Goal: Information Seeking & Learning: Learn about a topic

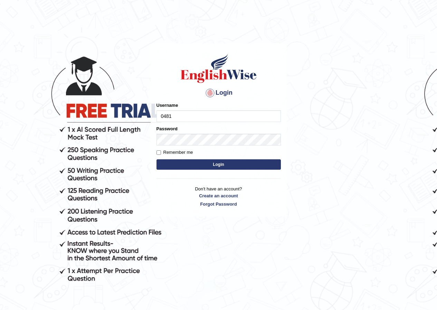
type input "0481871912"
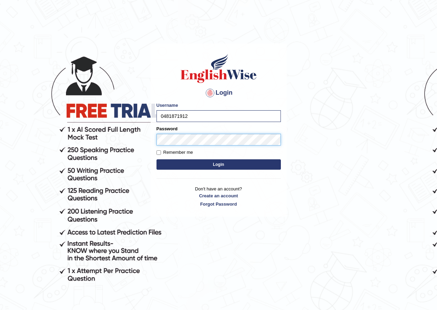
click at [156, 159] on button "Login" at bounding box center [218, 164] width 124 height 10
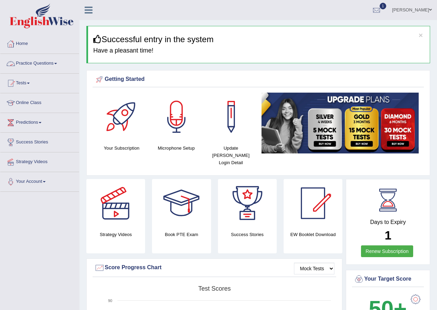
click at [59, 68] on link "Practice Questions" at bounding box center [39, 62] width 79 height 17
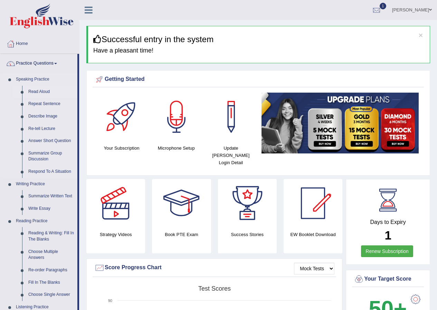
click at [34, 90] on link "Read Aloud" at bounding box center [51, 92] width 52 height 12
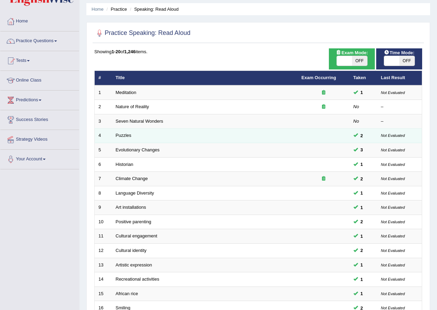
scroll to position [35, 0]
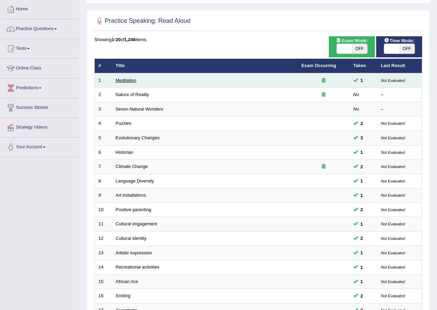
click at [133, 78] on link "Meditation" at bounding box center [126, 80] width 21 height 5
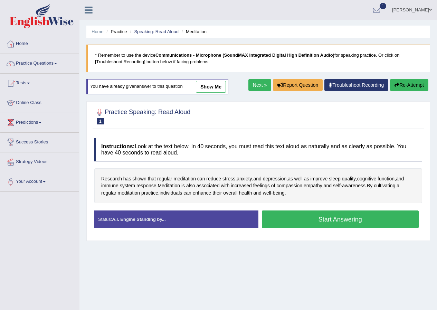
click at [316, 221] on button "Start Answering" at bounding box center [340, 219] width 157 height 18
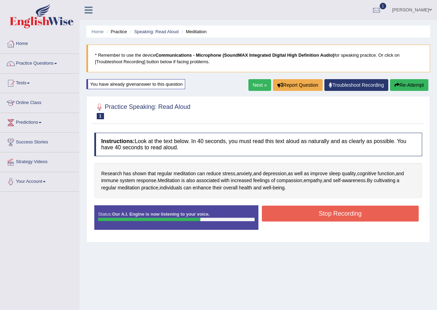
click at [383, 215] on button "Stop Recording" at bounding box center [340, 213] width 157 height 16
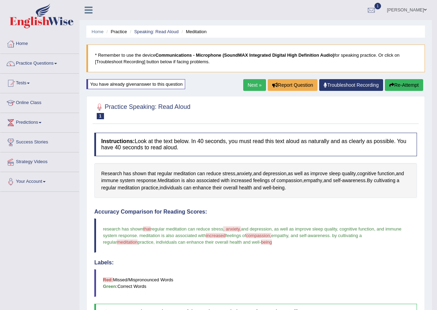
click at [255, 83] on link "Next »" at bounding box center [254, 85] width 23 height 12
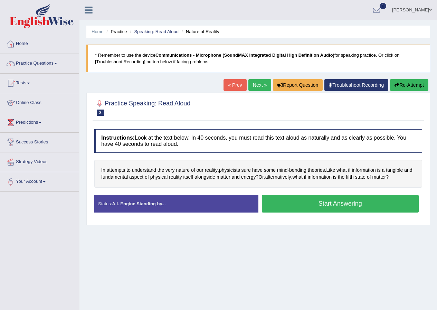
click at [344, 199] on button "Start Answering" at bounding box center [340, 204] width 157 height 18
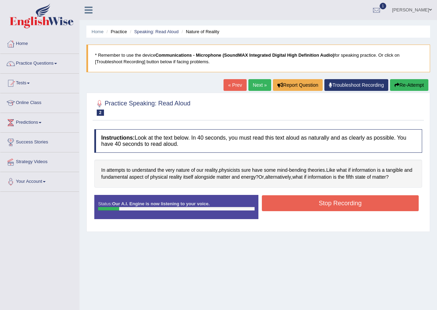
click at [350, 202] on button "Stop Recording" at bounding box center [340, 203] width 157 height 16
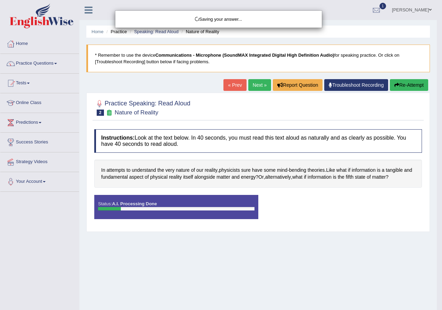
click at [398, 87] on div "Saving your answer..." at bounding box center [221, 155] width 442 height 310
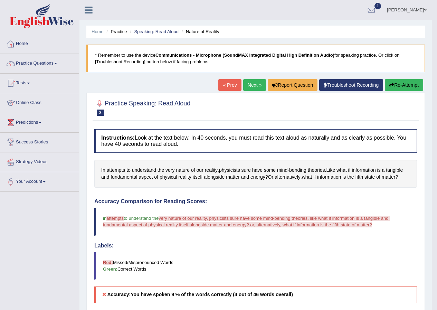
click at [398, 87] on button "Re-Attempt" at bounding box center [404, 85] width 38 height 12
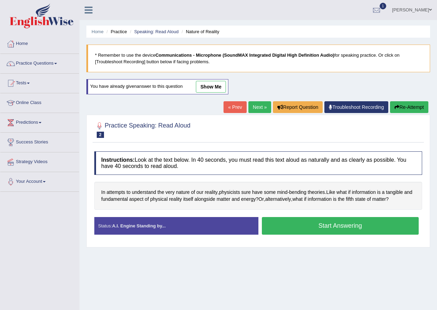
click at [316, 230] on button "Start Answering" at bounding box center [340, 226] width 157 height 18
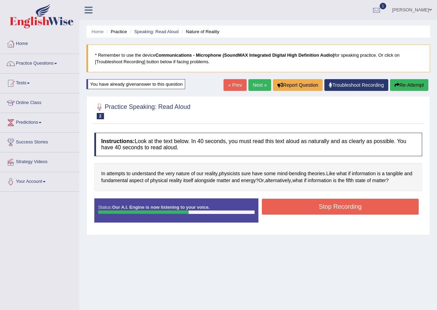
click at [325, 203] on button "Stop Recording" at bounding box center [340, 207] width 157 height 16
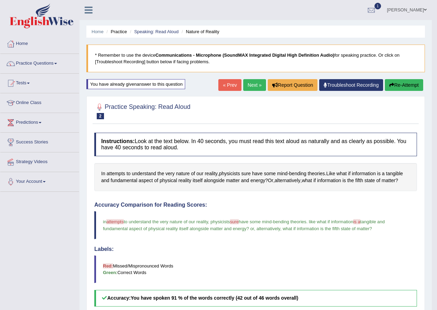
click at [258, 86] on link "Next »" at bounding box center [254, 85] width 23 height 12
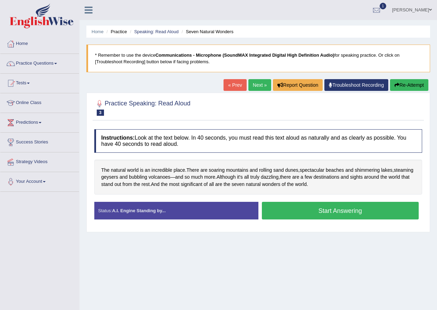
click at [317, 210] on button "Start Answering" at bounding box center [340, 211] width 157 height 18
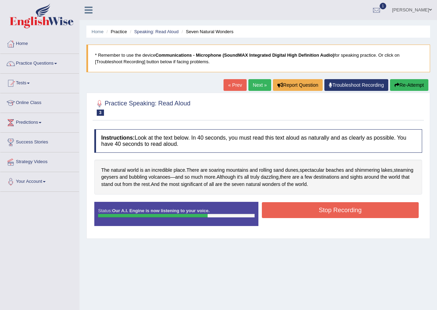
drag, startPoint x: 310, startPoint y: 211, endPoint x: 305, endPoint y: 215, distance: 6.3
click at [308, 212] on button "Stop Recording" at bounding box center [340, 210] width 157 height 16
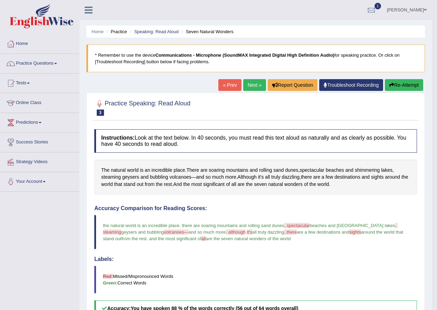
click at [250, 84] on link "Next »" at bounding box center [254, 85] width 23 height 12
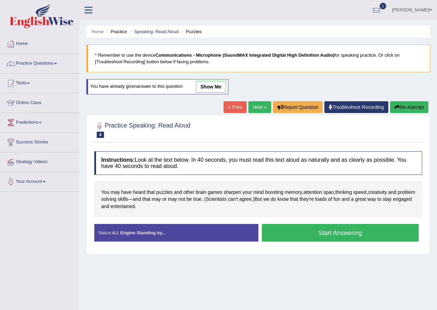
click at [312, 234] on button "Start Answering" at bounding box center [340, 233] width 157 height 18
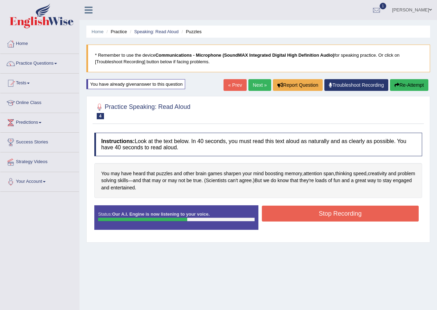
click at [305, 236] on div "Status: Our A.I. Engine is now listening to your voice. Start Answering Stop Re…" at bounding box center [258, 220] width 328 height 31
click at [323, 208] on button "Stop Recording" at bounding box center [340, 213] width 157 height 16
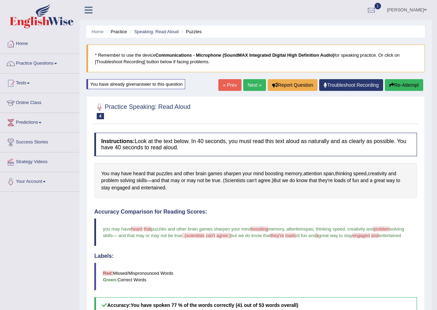
click at [255, 81] on link "Next »" at bounding box center [254, 85] width 23 height 12
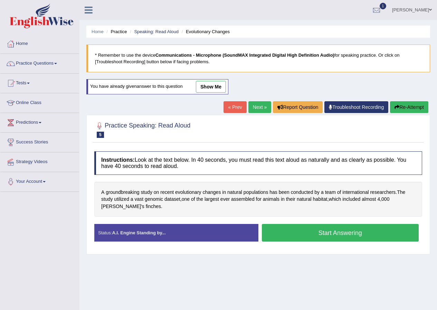
click at [303, 237] on button "Start Answering" at bounding box center [340, 233] width 157 height 18
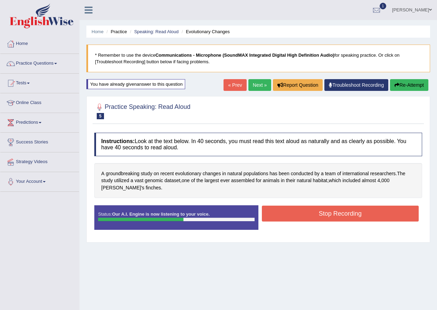
click at [310, 217] on button "Stop Recording" at bounding box center [340, 213] width 157 height 16
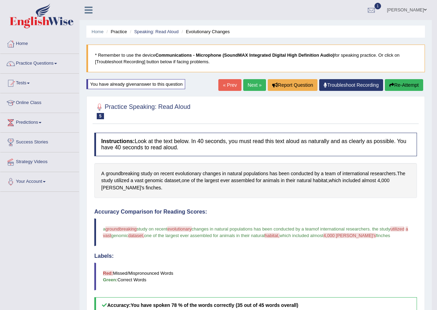
click at [262, 89] on link "Next »" at bounding box center [254, 85] width 23 height 12
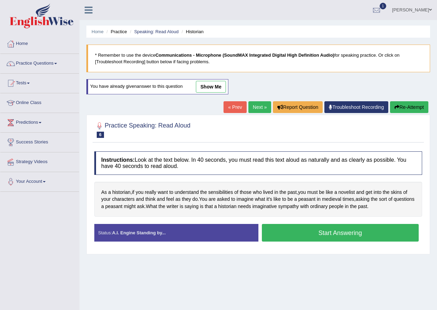
click at [303, 237] on button "Start Answering" at bounding box center [340, 233] width 157 height 18
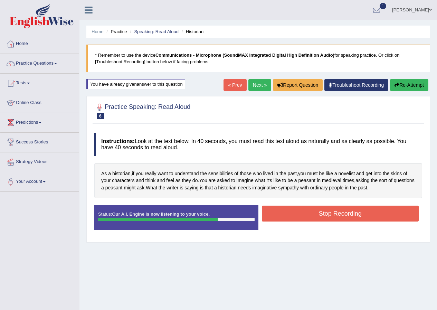
click at [309, 220] on button "Stop Recording" at bounding box center [340, 213] width 157 height 16
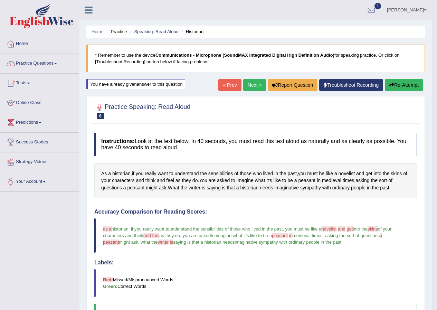
click at [256, 84] on link "Next »" at bounding box center [254, 85] width 23 height 12
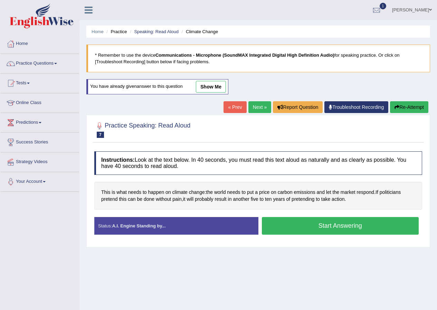
click at [327, 226] on button "Start Answering" at bounding box center [340, 226] width 157 height 18
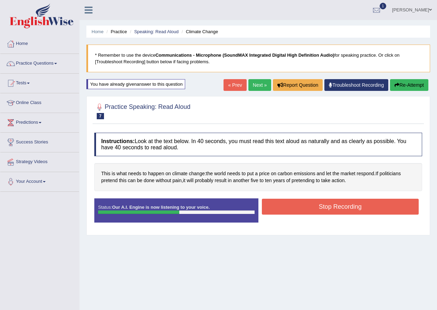
click at [348, 207] on button "Stop Recording" at bounding box center [340, 207] width 157 height 16
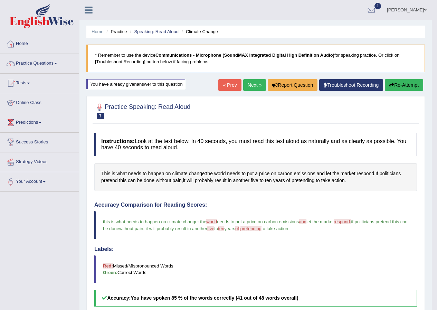
click at [258, 87] on link "Next »" at bounding box center [254, 85] width 23 height 12
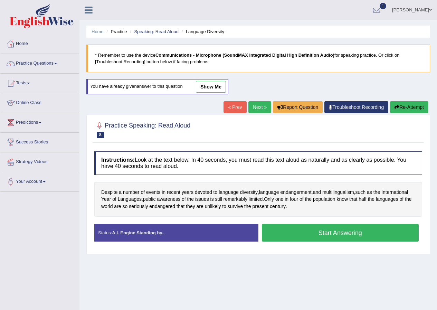
click at [337, 234] on button "Start Answering" at bounding box center [340, 233] width 157 height 18
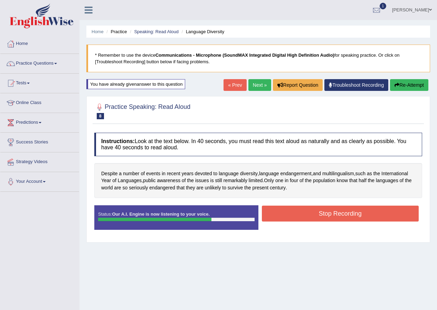
click at [306, 214] on button "Stop Recording" at bounding box center [340, 213] width 157 height 16
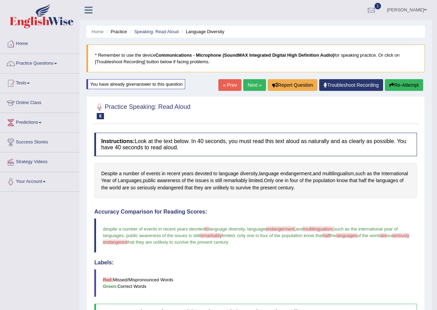
click at [254, 85] on link "Next »" at bounding box center [254, 85] width 23 height 12
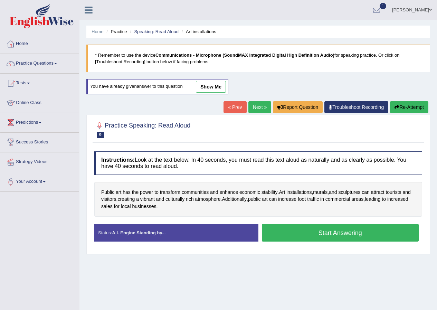
click at [289, 237] on button "Start Answering" at bounding box center [340, 233] width 157 height 18
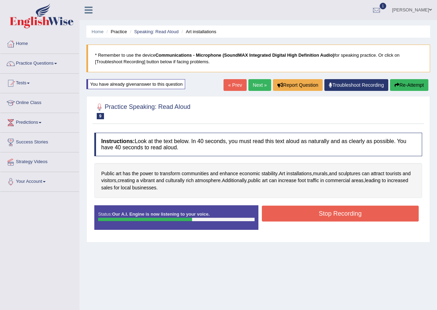
click at [327, 220] on button "Stop Recording" at bounding box center [340, 213] width 157 height 16
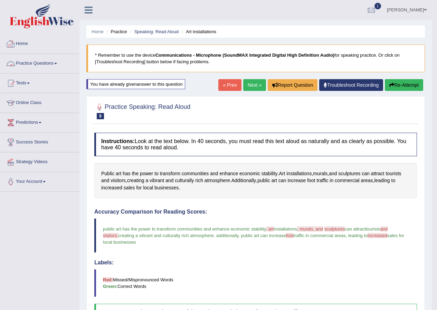
click at [46, 63] on link "Practice Questions" at bounding box center [39, 62] width 79 height 17
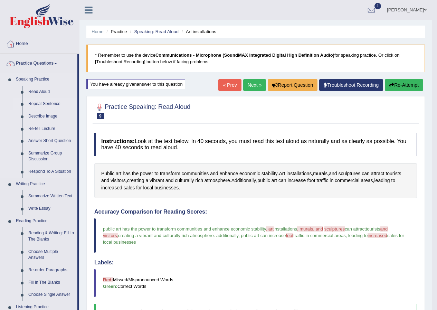
click at [49, 103] on link "Repeat Sentence" at bounding box center [51, 104] width 52 height 12
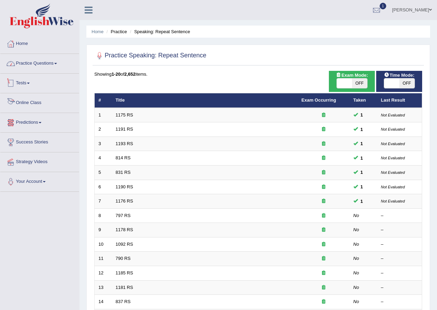
click at [44, 57] on link "Practice Questions" at bounding box center [39, 62] width 79 height 17
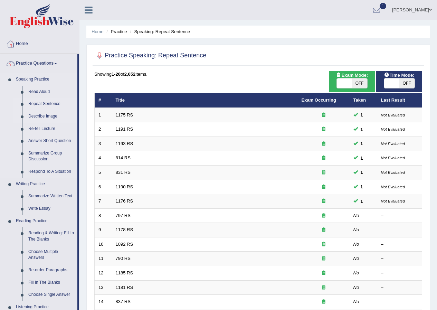
click at [38, 115] on link "Describe Image" at bounding box center [51, 116] width 52 height 12
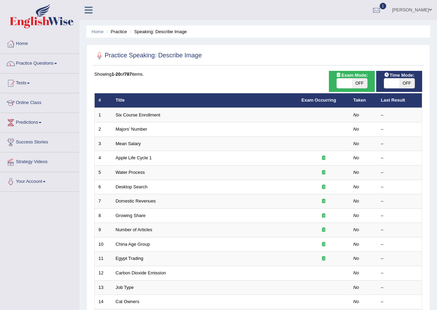
click at [126, 115] on link "Six Course Enrollment" at bounding box center [138, 114] width 45 height 5
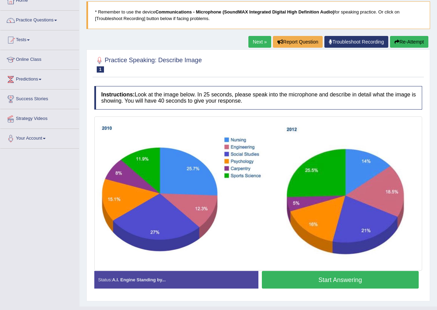
scroll to position [57, 0]
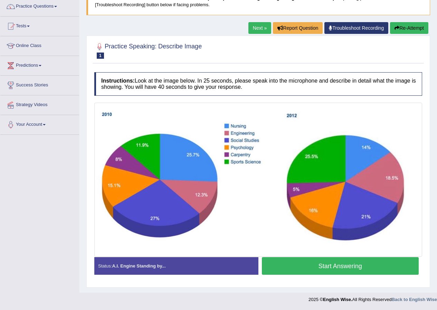
click at [176, 264] on div "Status: A.I. Engine Standing by..." at bounding box center [176, 266] width 164 height 18
click at [175, 264] on div "Status: A.I. Engine Standing by..." at bounding box center [176, 266] width 164 height 18
click at [248, 28] on link "Next »" at bounding box center [259, 28] width 23 height 12
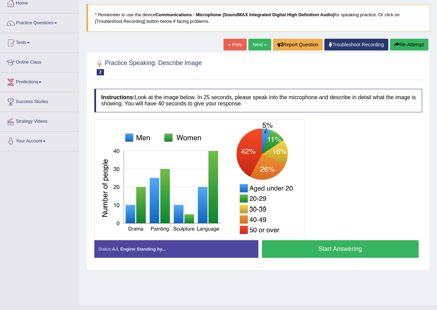
scroll to position [53, 0]
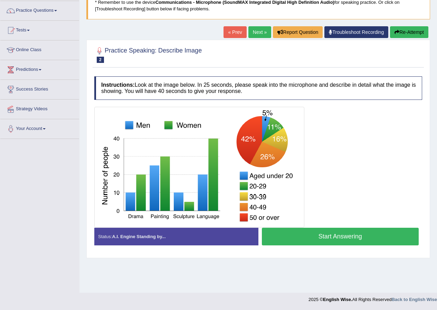
click at [295, 237] on button "Start Answering" at bounding box center [340, 237] width 157 height 18
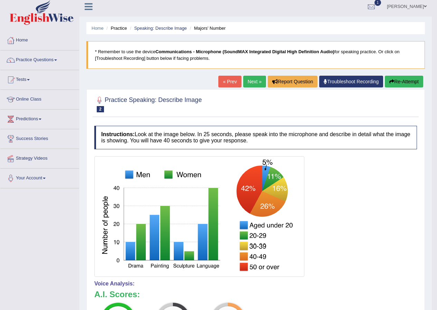
scroll to position [0, 0]
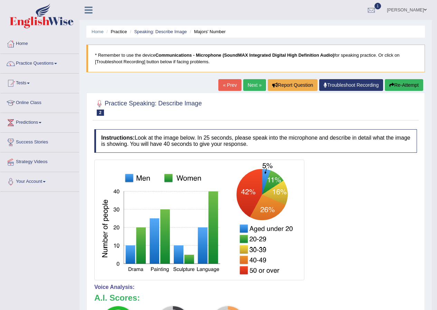
click at [254, 80] on link "Next »" at bounding box center [254, 85] width 23 height 12
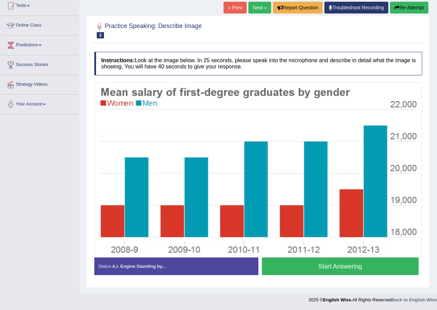
scroll to position [78, 0]
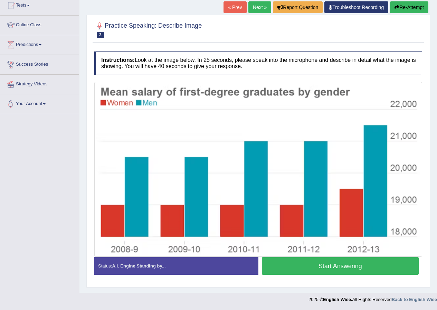
click at [329, 267] on button "Start Answering" at bounding box center [340, 266] width 157 height 18
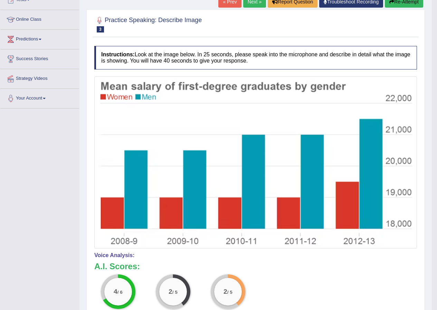
scroll to position [0, 0]
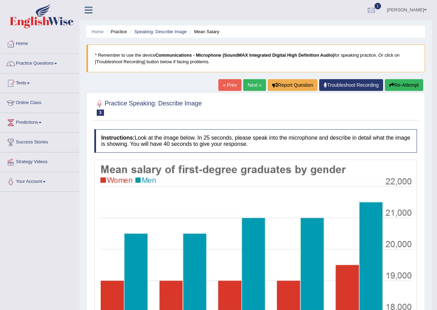
click at [258, 83] on link "Next »" at bounding box center [254, 85] width 23 height 12
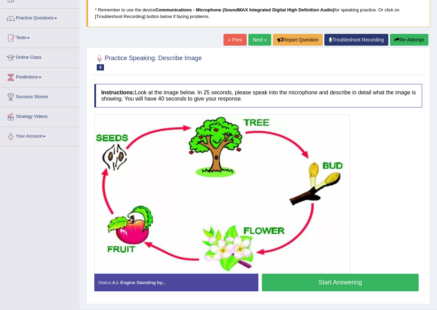
scroll to position [62, 0]
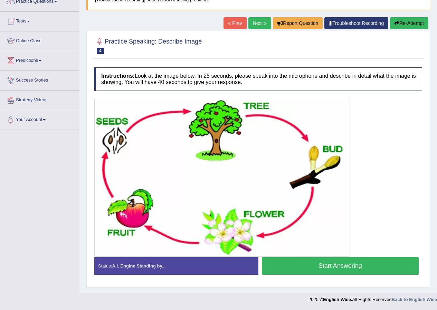
click at [343, 265] on button "Start Answering" at bounding box center [340, 266] width 157 height 18
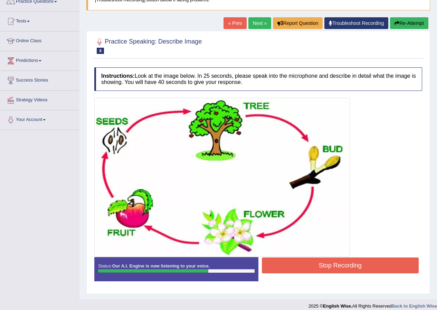
click at [323, 263] on button "Stop Recording" at bounding box center [340, 265] width 157 height 16
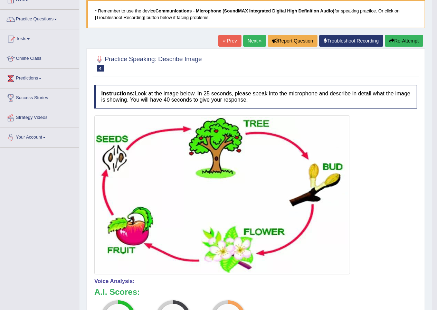
scroll to position [0, 0]
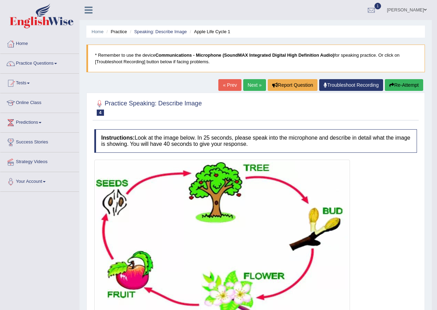
click at [258, 82] on link "Next »" at bounding box center [254, 85] width 23 height 12
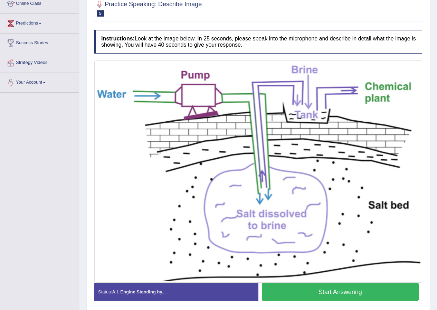
scroll to position [104, 0]
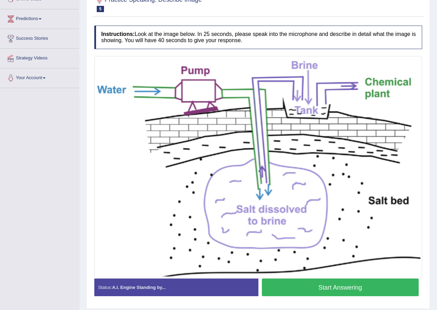
click at [289, 282] on button "Start Answering" at bounding box center [340, 287] width 157 height 18
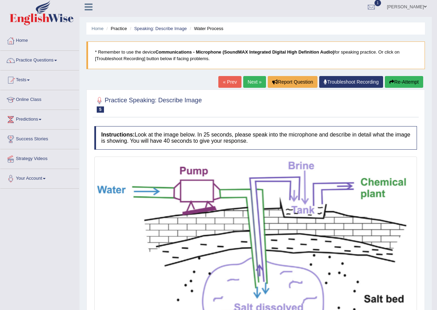
scroll to position [0, 0]
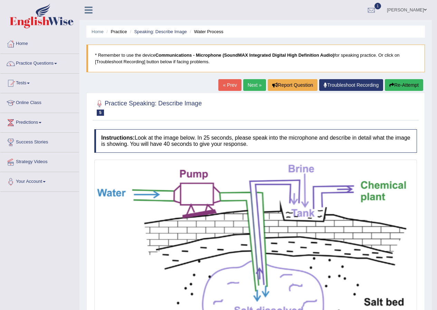
click at [248, 78] on div "Home Practice Speaking: Describe Image Water Process * Remember to use the devi…" at bounding box center [255, 280] width 352 height 560
click at [248, 81] on link "Next »" at bounding box center [254, 85] width 23 height 12
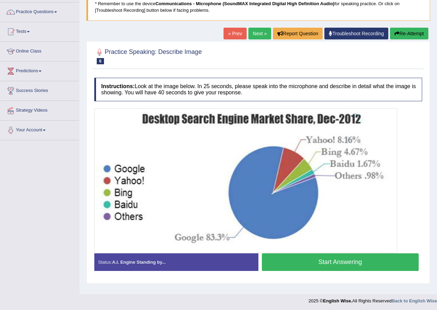
scroll to position [53, 0]
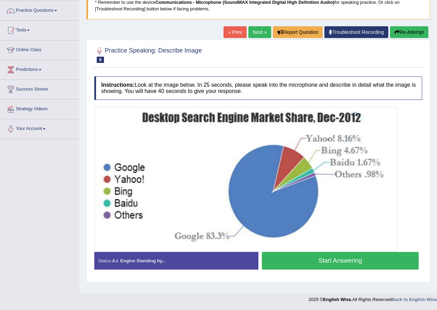
click at [323, 260] on button "Start Answering" at bounding box center [340, 261] width 157 height 18
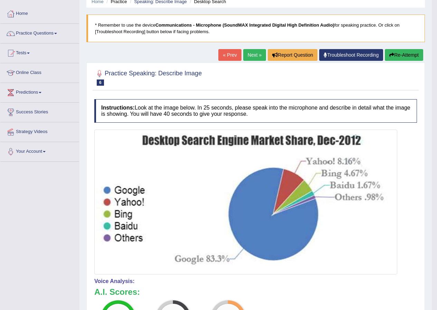
scroll to position [26, 0]
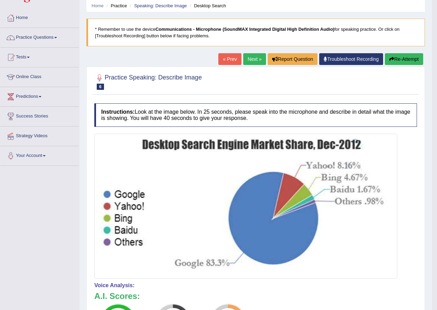
click at [251, 55] on link "Next »" at bounding box center [254, 59] width 23 height 12
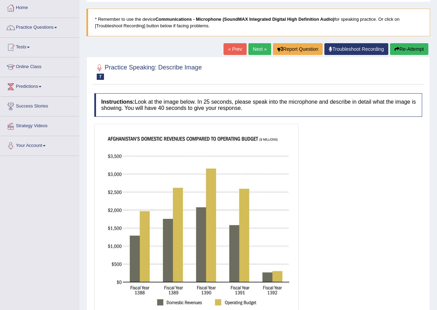
scroll to position [91, 0]
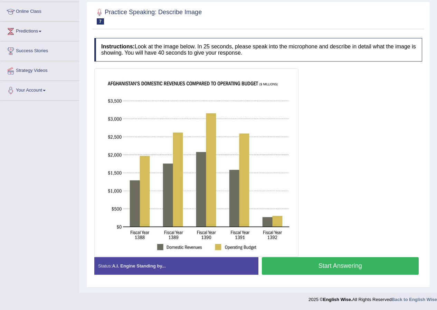
click at [298, 265] on button "Start Answering" at bounding box center [340, 266] width 157 height 18
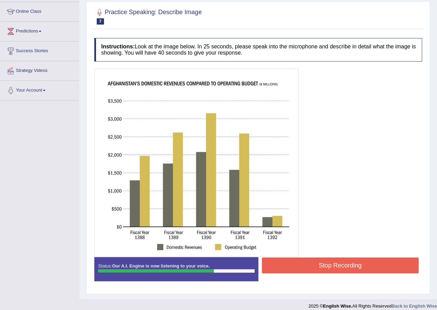
click at [342, 270] on button "Stop Recording" at bounding box center [340, 265] width 157 height 16
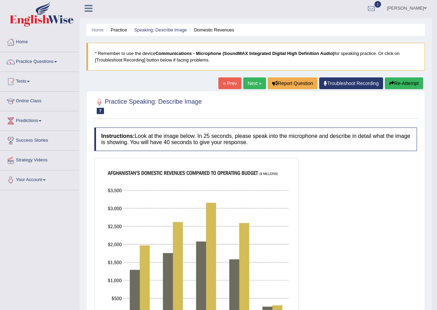
scroll to position [0, 0]
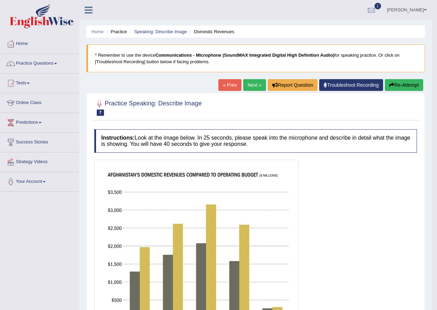
click at [394, 87] on button "Re-Attempt" at bounding box center [404, 85] width 38 height 12
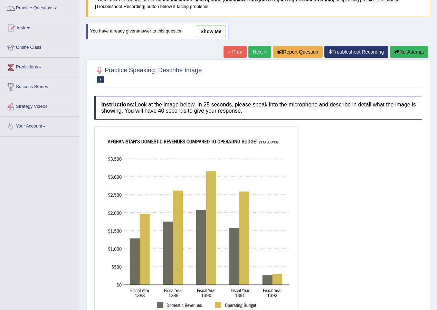
scroll to position [104, 0]
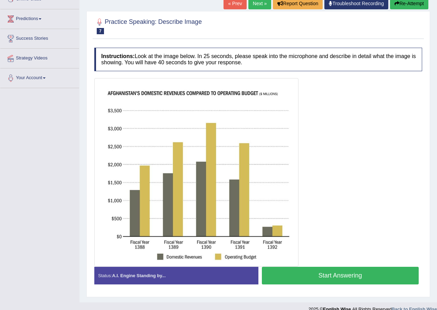
click at [298, 280] on button "Start Answering" at bounding box center [340, 276] width 157 height 18
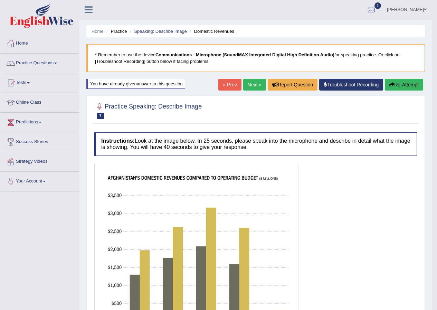
scroll to position [0, 0]
click at [256, 85] on link "Next »" at bounding box center [254, 85] width 23 height 12
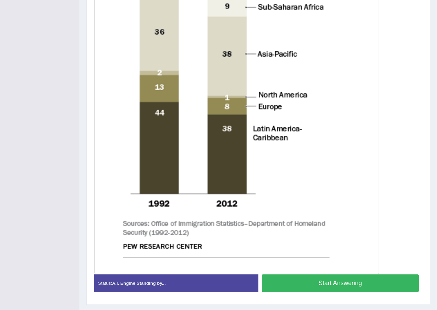
scroll to position [271, 0]
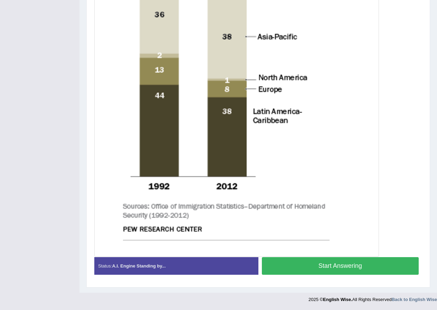
click at [330, 268] on button "Start Answering" at bounding box center [340, 266] width 157 height 18
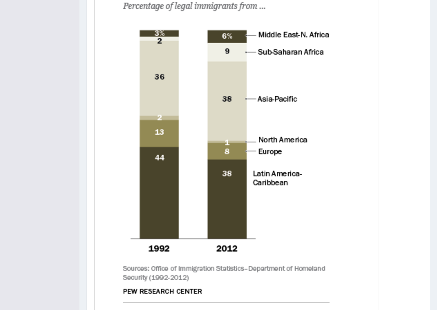
scroll to position [243, 0]
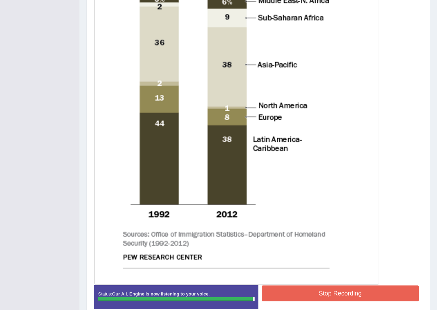
click at [326, 288] on button "Stop Recording" at bounding box center [340, 293] width 157 height 16
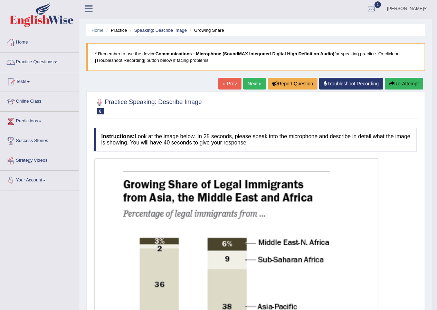
scroll to position [0, 0]
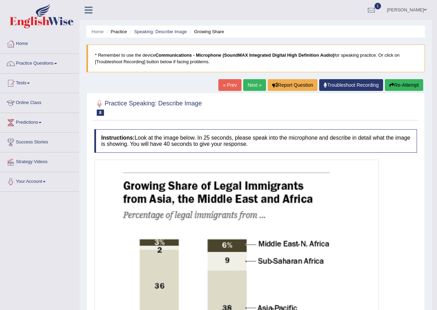
click at [250, 86] on link "Next »" at bounding box center [254, 85] width 23 height 12
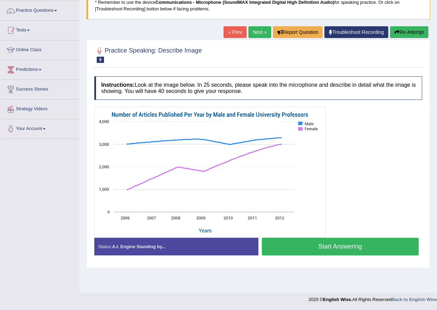
click at [306, 246] on button "Start Answering" at bounding box center [340, 247] width 157 height 18
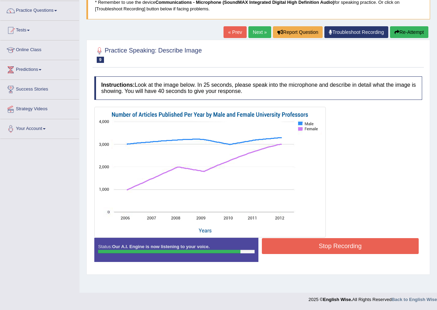
click at [306, 247] on button "Stop Recording" at bounding box center [340, 246] width 157 height 16
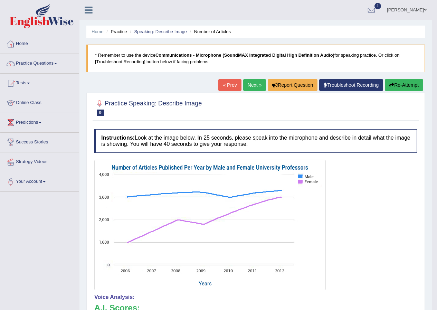
click at [254, 88] on link "Next »" at bounding box center [254, 85] width 23 height 12
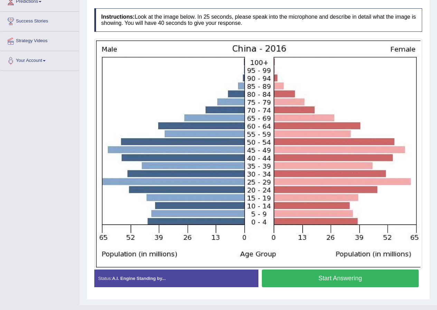
scroll to position [133, 0]
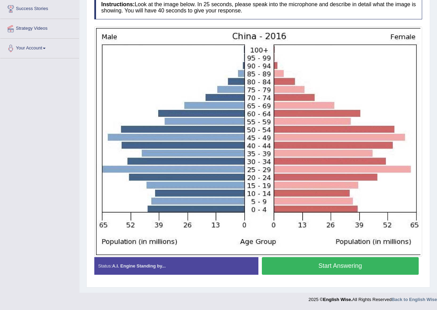
click at [288, 263] on button "Start Answering" at bounding box center [340, 266] width 157 height 18
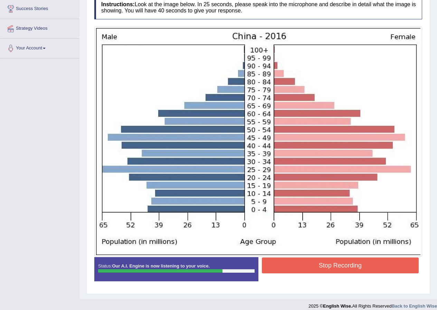
click at [288, 263] on button "Stop Recording" at bounding box center [340, 265] width 157 height 16
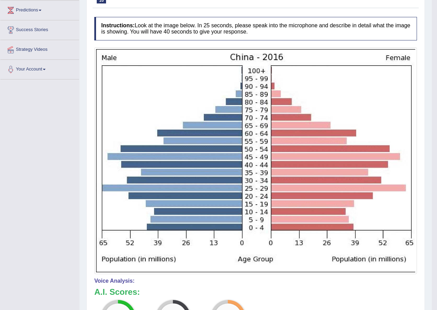
scroll to position [0, 0]
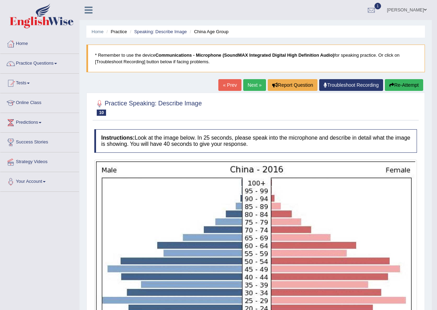
click at [244, 87] on link "Next »" at bounding box center [254, 85] width 23 height 12
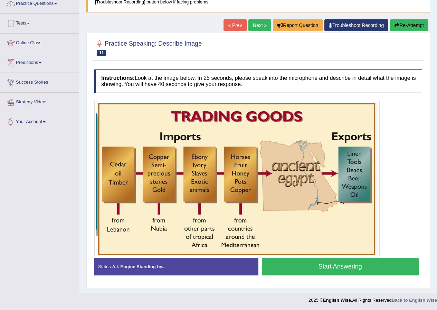
scroll to position [60, 0]
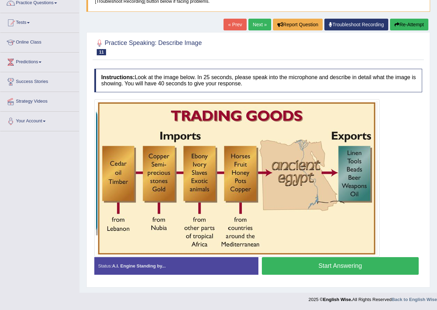
click at [258, 23] on link "Next »" at bounding box center [259, 25] width 23 height 12
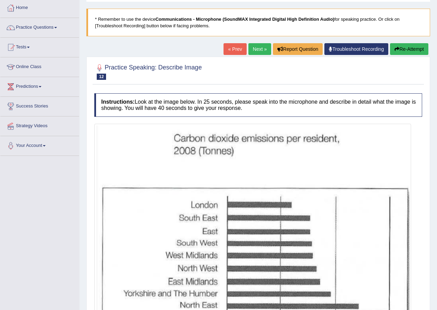
scroll to position [114, 0]
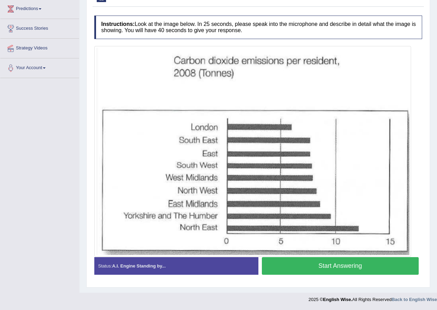
click at [295, 265] on button "Start Answering" at bounding box center [340, 266] width 157 height 18
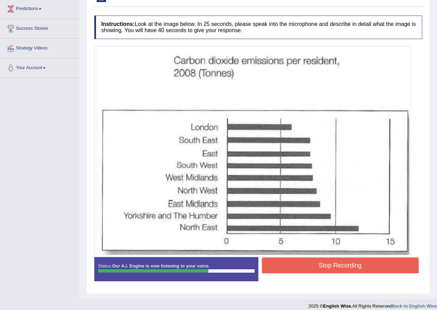
click at [297, 255] on div at bounding box center [252, 151] width 317 height 211
click at [297, 268] on button "Stop Recording" at bounding box center [340, 265] width 157 height 16
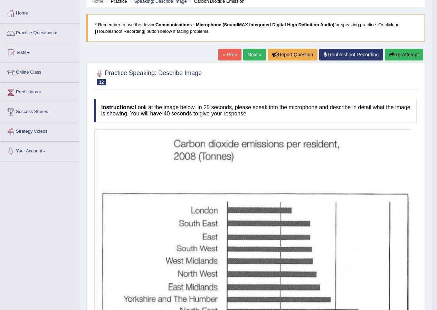
scroll to position [10, 0]
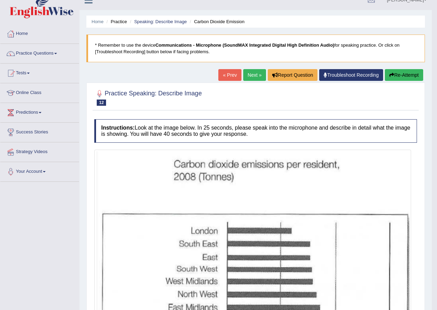
click at [244, 75] on link "Next »" at bounding box center [254, 75] width 23 height 12
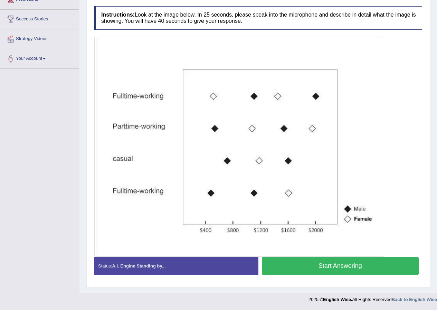
scroll to position [88, 0]
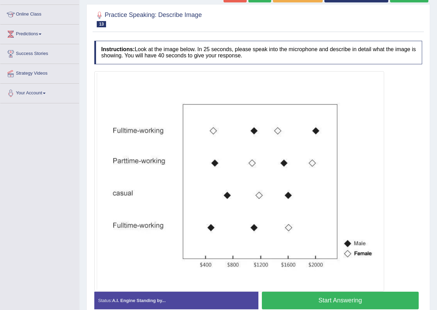
click at [312, 303] on button "Start Answering" at bounding box center [340, 300] width 157 height 18
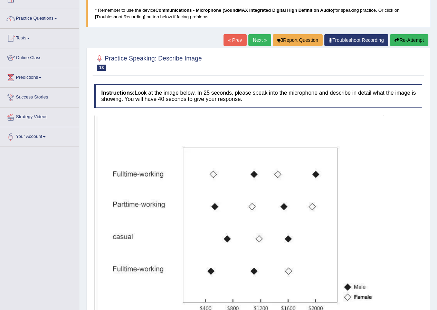
scroll to position [0, 0]
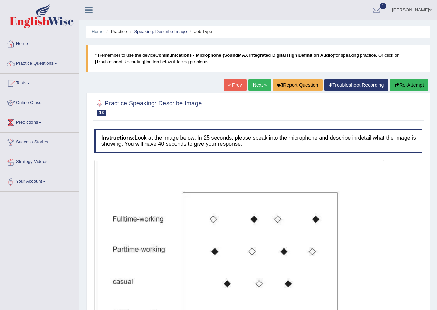
click at [259, 87] on link "Next »" at bounding box center [259, 85] width 23 height 12
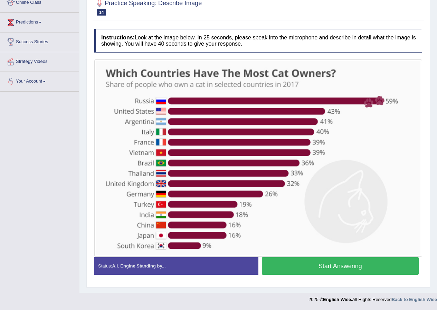
click at [294, 263] on button "Start Answering" at bounding box center [340, 266] width 157 height 18
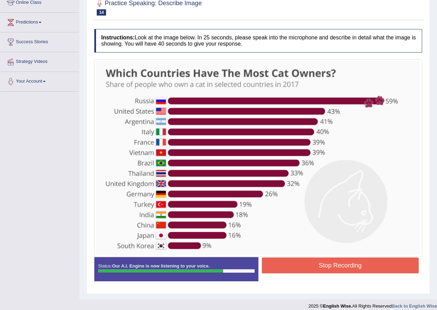
click at [294, 263] on button "Stop Recording" at bounding box center [340, 265] width 157 height 16
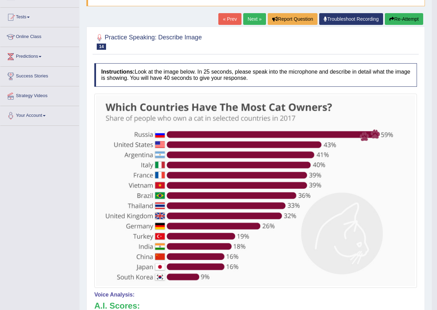
scroll to position [66, 0]
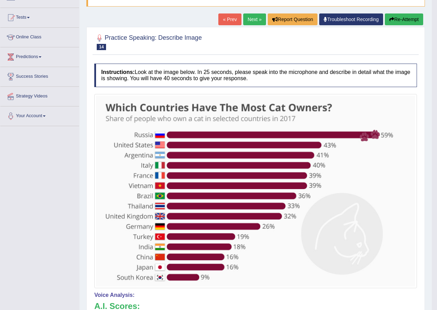
click at [259, 20] on link "Next »" at bounding box center [254, 19] width 23 height 12
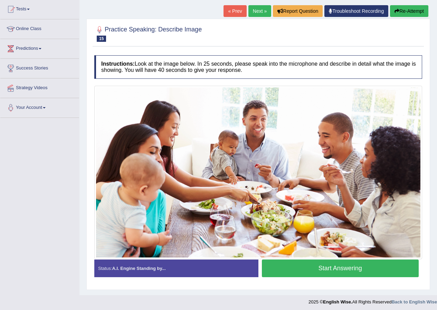
scroll to position [76, 0]
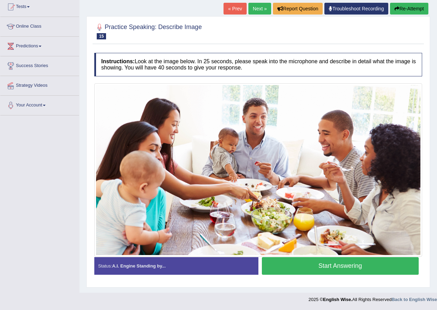
click at [254, 9] on link "Next »" at bounding box center [259, 9] width 23 height 12
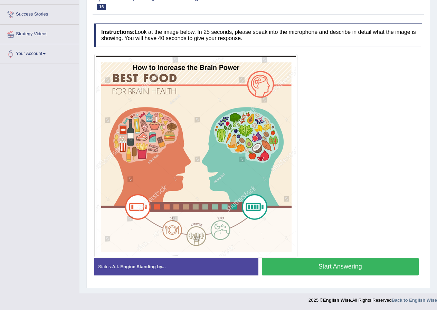
scroll to position [128, 0]
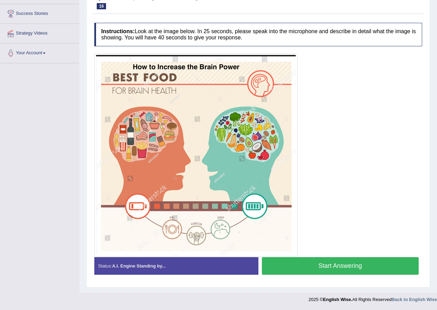
click at [318, 263] on button "Start Answering" at bounding box center [340, 266] width 157 height 18
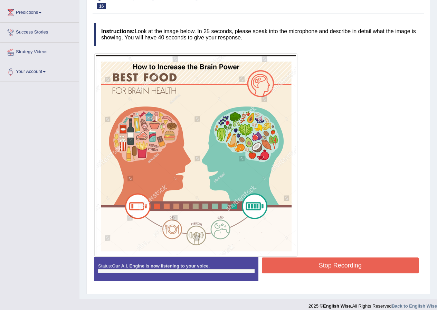
scroll to position [116, 0]
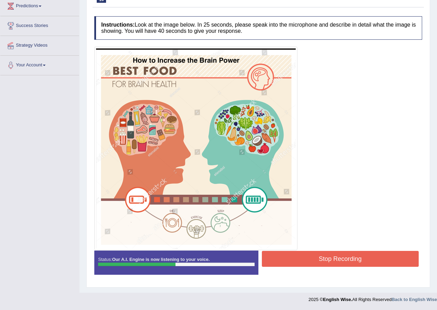
click at [318, 263] on button "Stop Recording" at bounding box center [340, 259] width 157 height 16
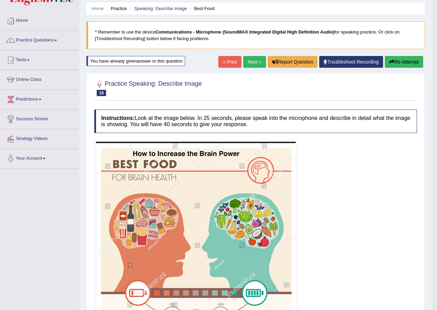
scroll to position [13, 0]
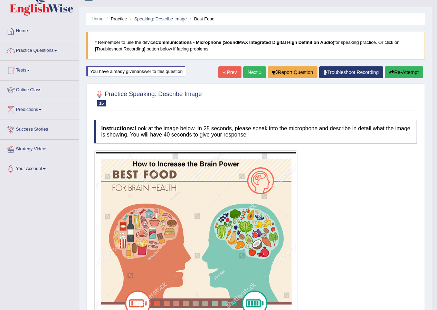
click at [249, 69] on link "Next »" at bounding box center [254, 72] width 23 height 12
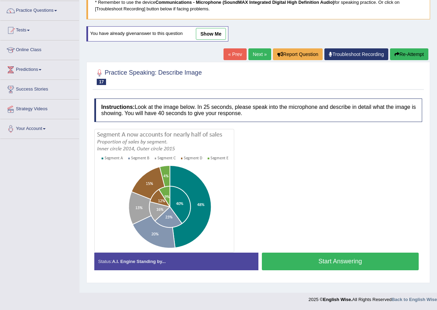
click at [306, 261] on button "Start Answering" at bounding box center [340, 261] width 157 height 18
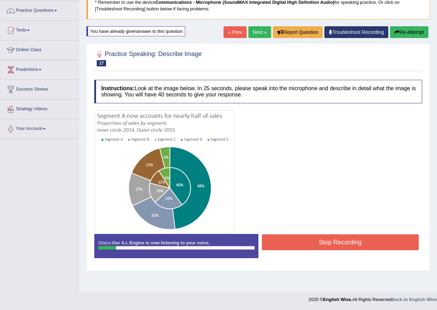
click at [400, 27] on button "Re-Attempt" at bounding box center [409, 32] width 38 height 12
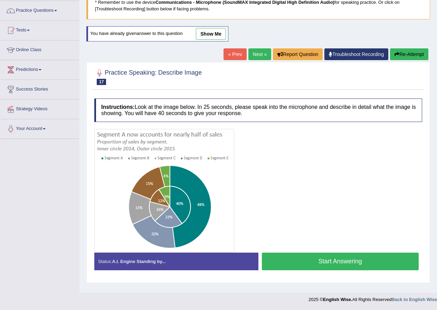
click at [290, 259] on button "Start Answering" at bounding box center [340, 261] width 157 height 18
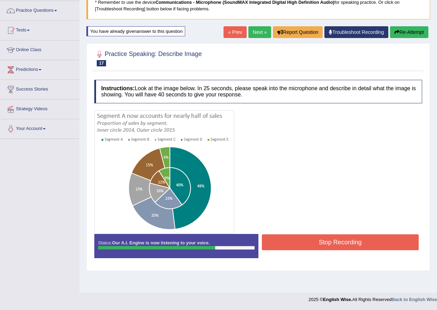
click at [321, 251] on div "Stop Recording" at bounding box center [340, 243] width 164 height 18
click at [323, 241] on button "Stop Recording" at bounding box center [340, 242] width 157 height 16
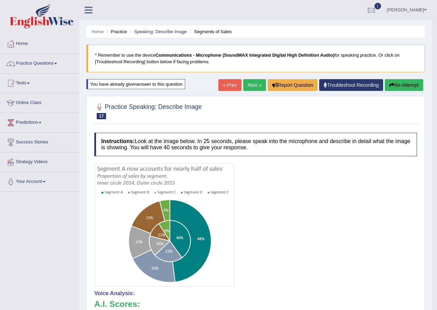
click at [254, 84] on link "Next »" at bounding box center [254, 85] width 23 height 12
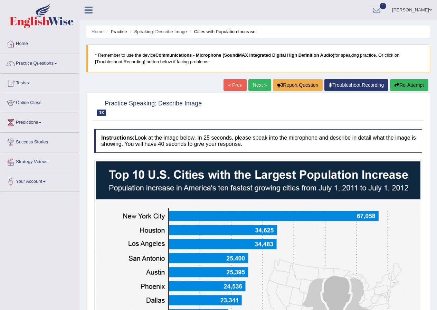
scroll to position [137, 0]
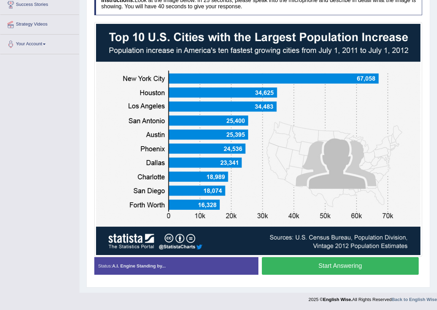
click at [302, 267] on button "Start Answering" at bounding box center [340, 266] width 157 height 18
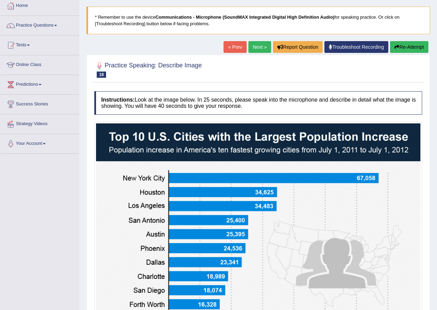
scroll to position [34, 0]
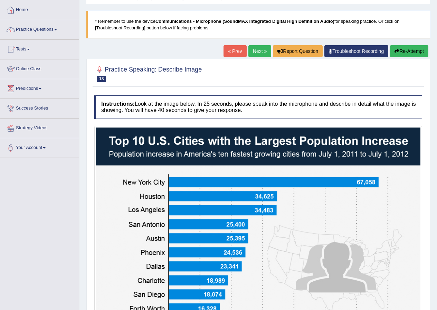
click at [396, 50] on icon "button" at bounding box center [396, 51] width 5 height 5
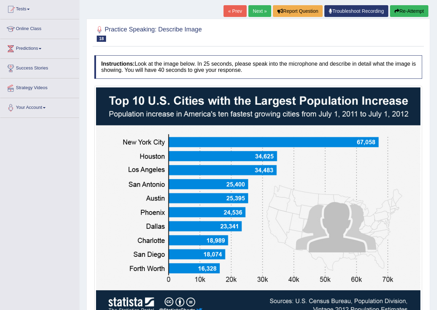
scroll to position [137, 0]
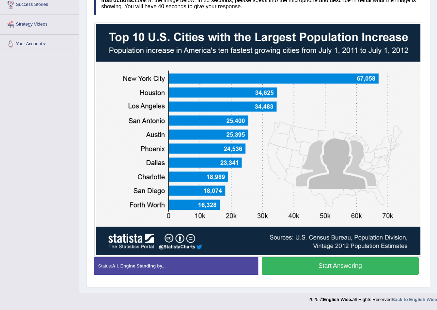
click at [280, 269] on button "Start Answering" at bounding box center [340, 266] width 157 height 18
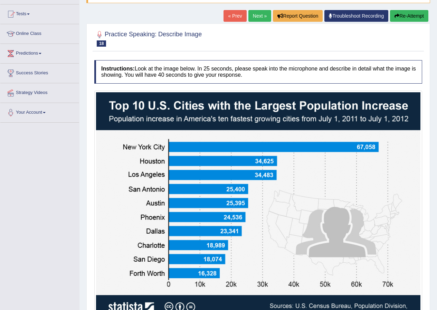
scroll to position [68, 0]
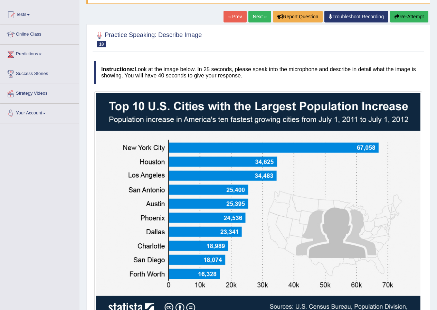
click at [394, 17] on icon "button" at bounding box center [396, 16] width 5 height 5
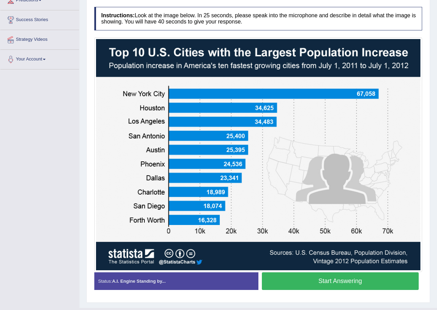
scroll to position [137, 0]
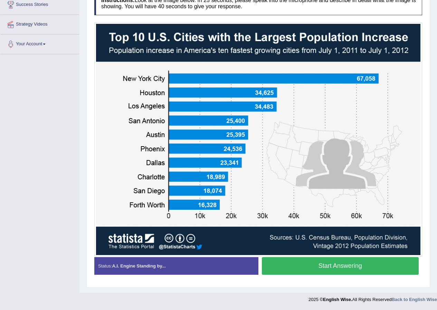
click at [294, 265] on button "Start Answering" at bounding box center [340, 266] width 157 height 18
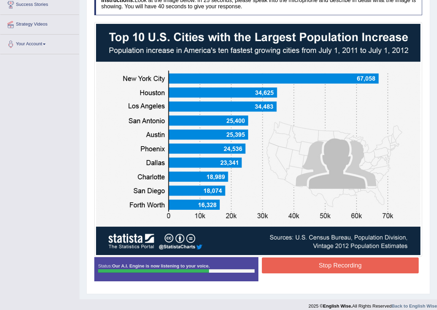
click at [294, 265] on button "Stop Recording" at bounding box center [340, 265] width 157 height 16
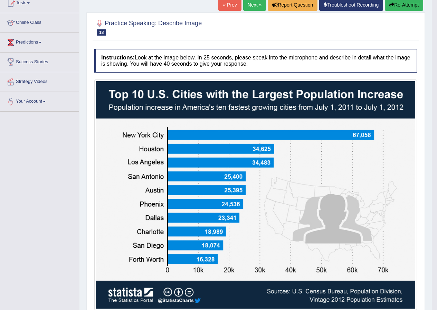
scroll to position [34, 0]
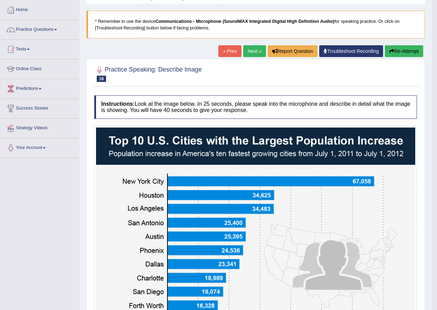
click at [256, 48] on link "Next »" at bounding box center [254, 51] width 23 height 12
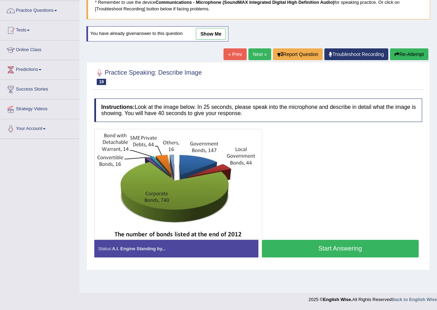
scroll to position [53, 0]
click at [321, 249] on button "Start Answering" at bounding box center [340, 249] width 157 height 18
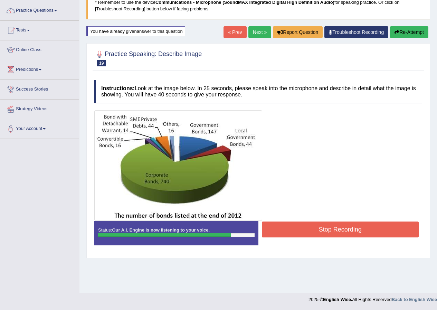
click at [329, 225] on button "Stop Recording" at bounding box center [340, 229] width 157 height 16
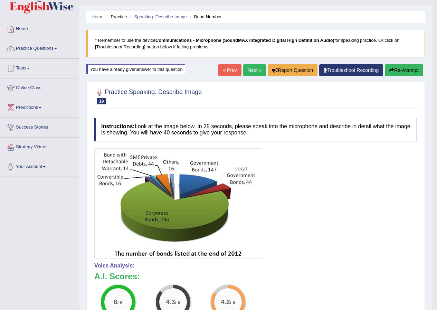
scroll to position [0, 0]
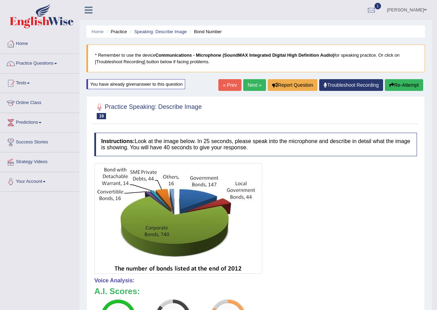
click at [251, 82] on link "Next »" at bounding box center [254, 85] width 23 height 12
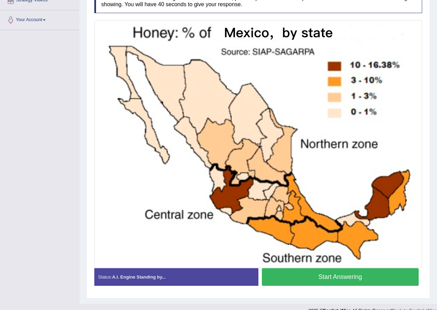
scroll to position [173, 0]
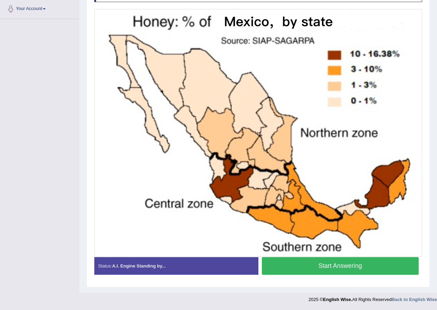
click at [287, 268] on button "Start Answering" at bounding box center [340, 266] width 157 height 18
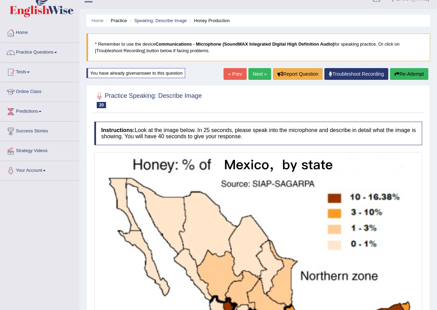
scroll to position [0, 0]
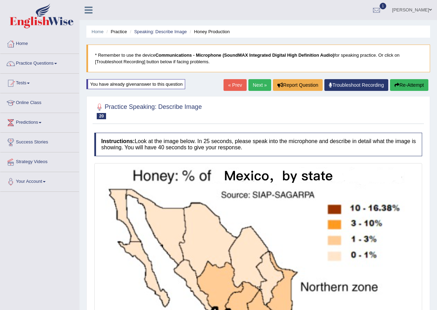
click at [408, 83] on button "Re-Attempt" at bounding box center [409, 85] width 38 height 12
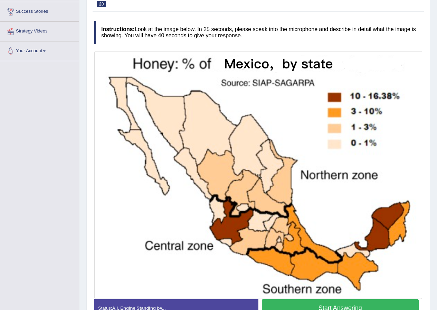
scroll to position [153, 0]
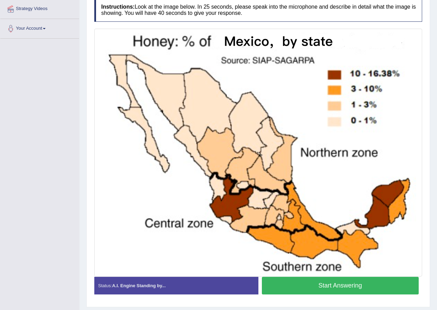
click at [345, 288] on button "Start Answering" at bounding box center [340, 286] width 157 height 18
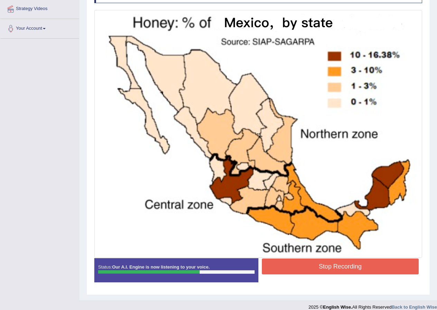
click at [341, 265] on button "Stop Recording" at bounding box center [340, 266] width 157 height 16
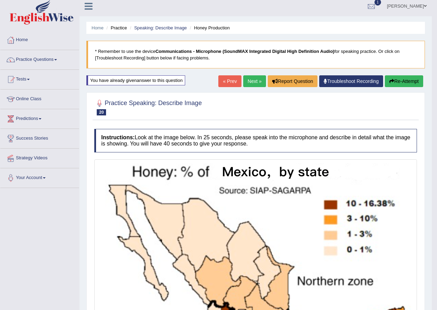
scroll to position [0, 0]
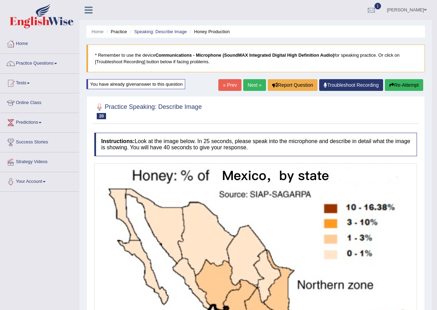
click at [257, 83] on link "Next »" at bounding box center [254, 85] width 23 height 12
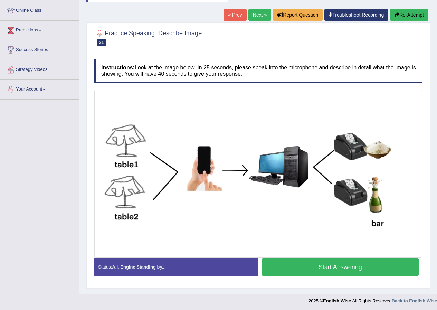
scroll to position [94, 0]
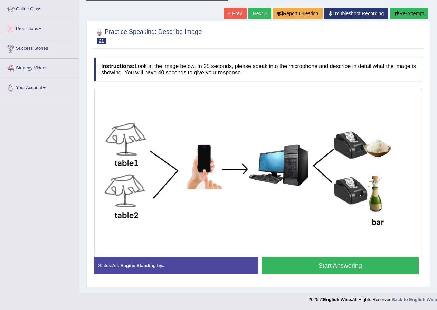
click at [337, 269] on button "Start Answering" at bounding box center [340, 266] width 157 height 18
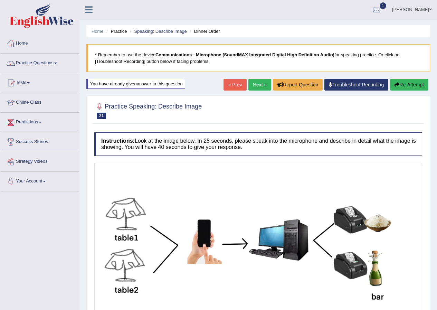
scroll to position [0, 0]
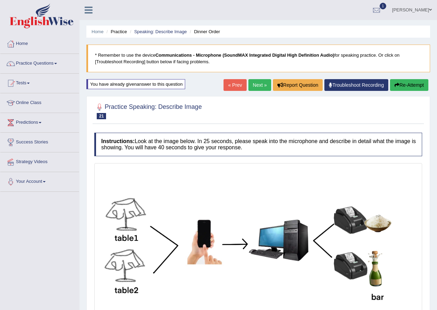
click at [401, 83] on button "Re-Attempt" at bounding box center [409, 85] width 38 height 12
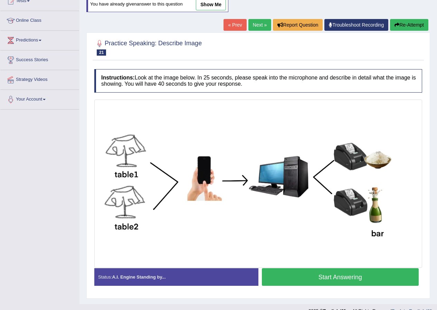
scroll to position [94, 0]
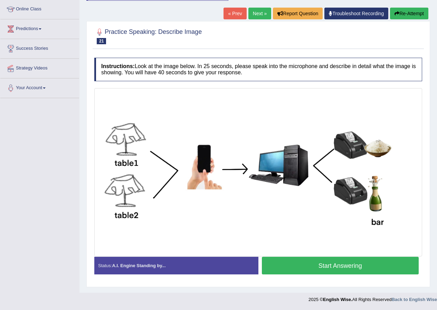
click at [340, 269] on button "Start Answering" at bounding box center [340, 266] width 157 height 18
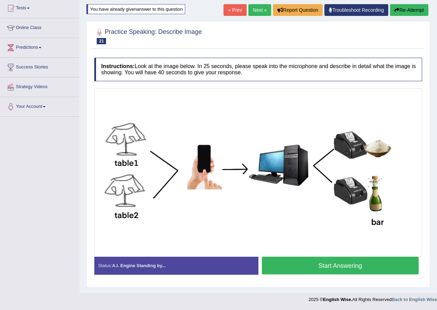
scroll to position [82, 0]
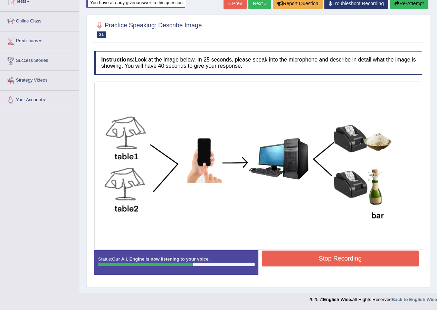
click at [342, 255] on button "Stop Recording" at bounding box center [340, 258] width 157 height 16
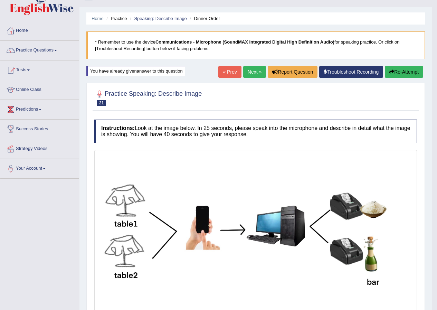
scroll to position [12, 0]
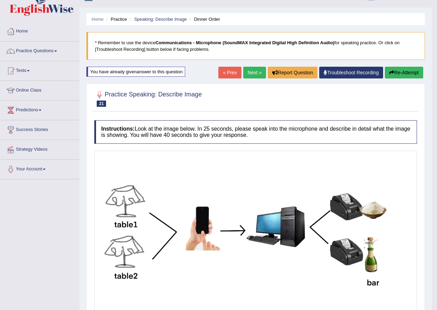
click at [255, 70] on link "Next »" at bounding box center [254, 73] width 23 height 12
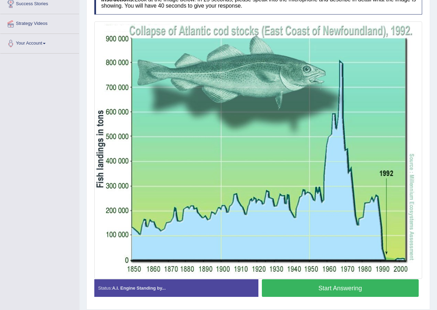
scroll to position [126, 0]
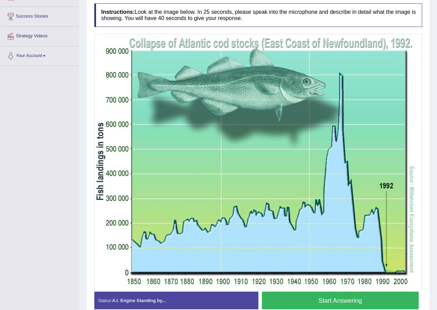
click at [337, 299] on button "Start Answering" at bounding box center [340, 300] width 157 height 18
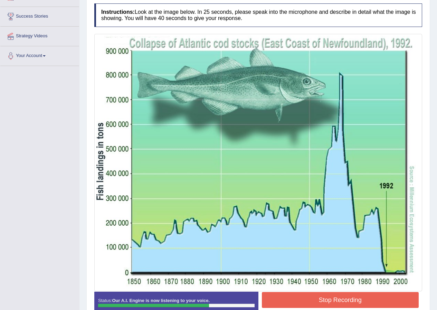
click at [338, 303] on button "Stop Recording" at bounding box center [340, 300] width 157 height 16
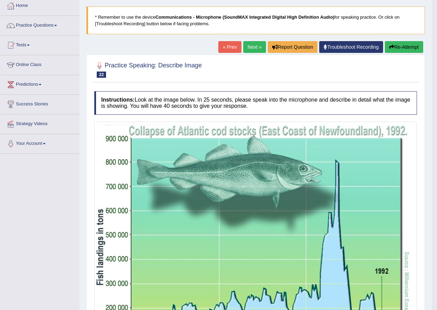
scroll to position [22, 0]
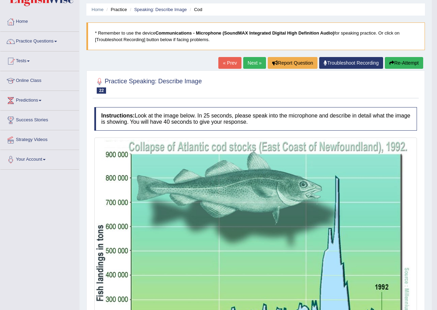
click at [254, 57] on link "Next »" at bounding box center [254, 63] width 23 height 12
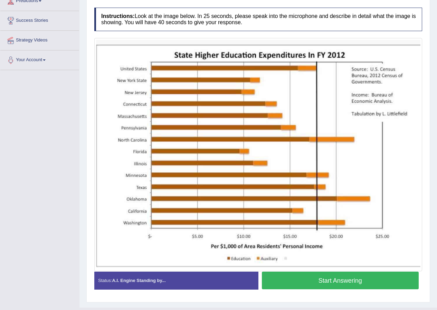
scroll to position [136, 0]
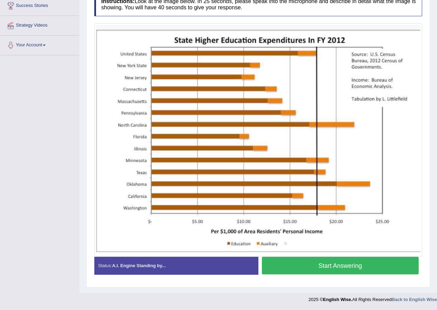
click at [328, 264] on button "Start Answering" at bounding box center [340, 266] width 157 height 18
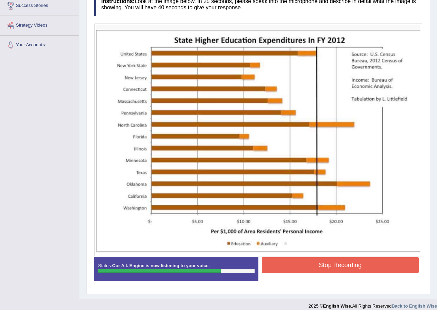
click at [327, 267] on button "Stop Recording" at bounding box center [340, 265] width 157 height 16
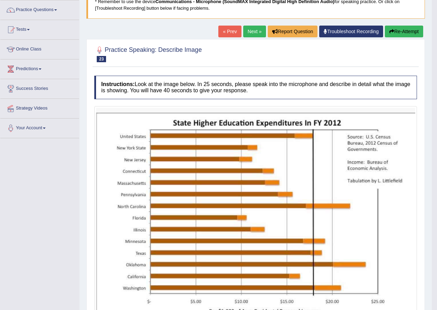
scroll to position [42, 0]
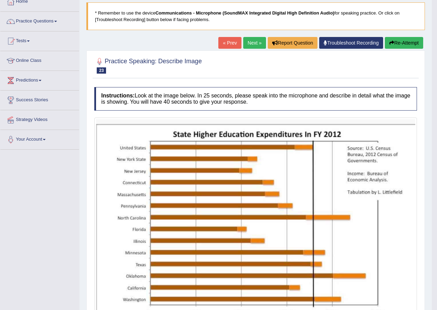
click at [253, 41] on link "Next »" at bounding box center [254, 43] width 23 height 12
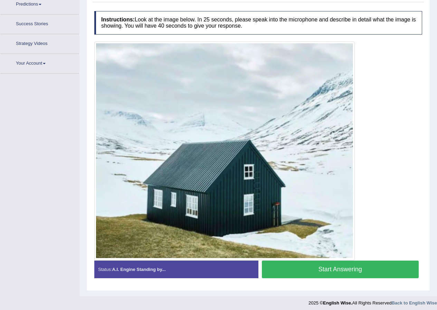
scroll to position [122, 0]
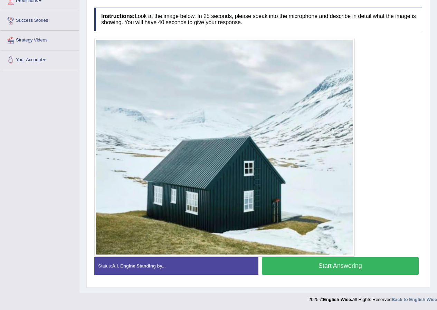
click at [345, 264] on button "Start Answering" at bounding box center [340, 266] width 157 height 18
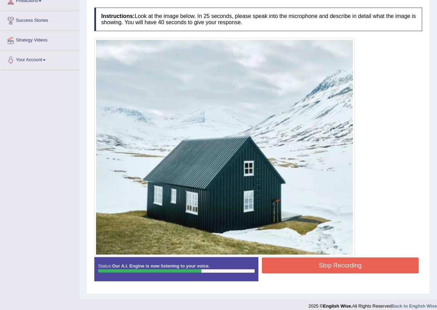
click at [341, 263] on button "Stop Recording" at bounding box center [340, 265] width 157 height 16
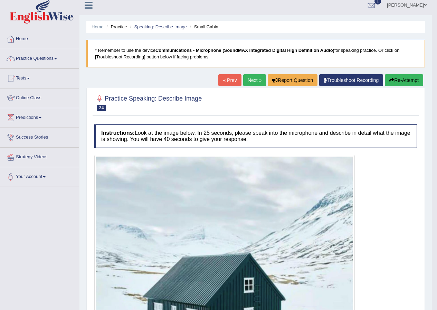
scroll to position [0, 0]
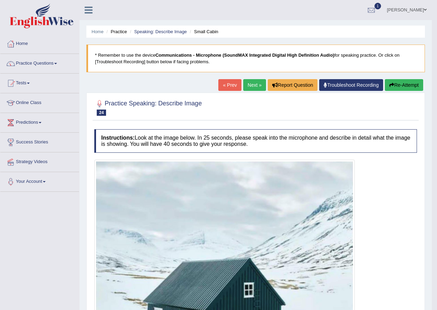
click at [243, 86] on link "Next »" at bounding box center [254, 85] width 23 height 12
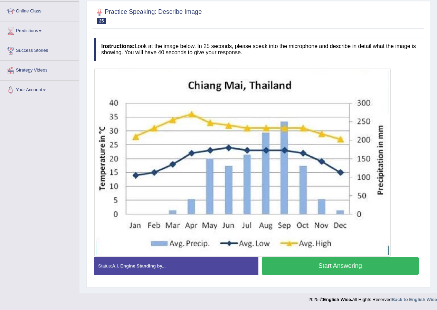
click at [302, 264] on button "Start Answering" at bounding box center [340, 266] width 157 height 18
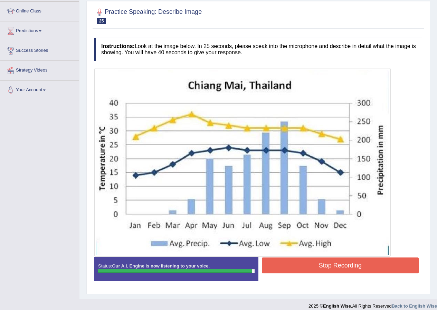
click at [341, 264] on button "Stop Recording" at bounding box center [340, 265] width 157 height 16
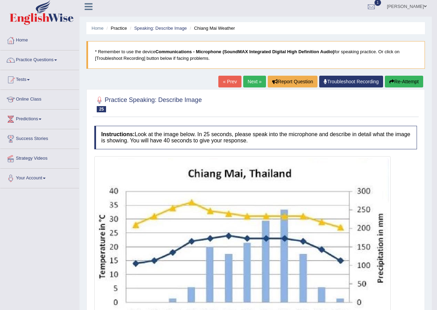
scroll to position [1, 0]
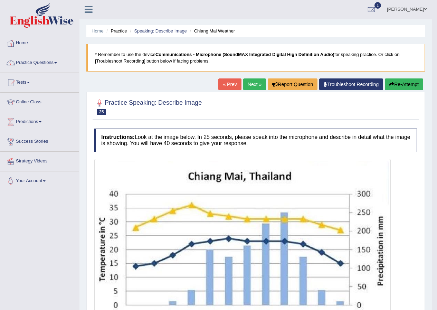
click at [248, 86] on link "Next »" at bounding box center [254, 84] width 23 height 12
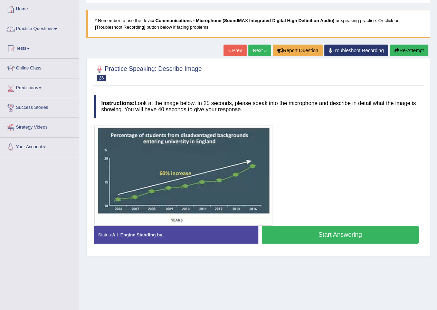
click at [326, 237] on button "Start Answering" at bounding box center [340, 235] width 157 height 18
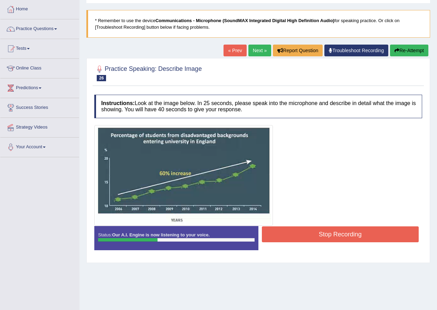
click at [397, 48] on button "Re-Attempt" at bounding box center [409, 51] width 38 height 12
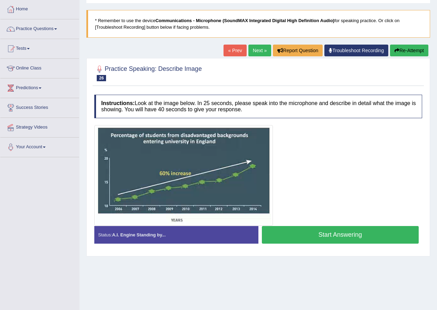
scroll to position [35, 0]
click at [289, 234] on button "Start Answering" at bounding box center [340, 235] width 157 height 18
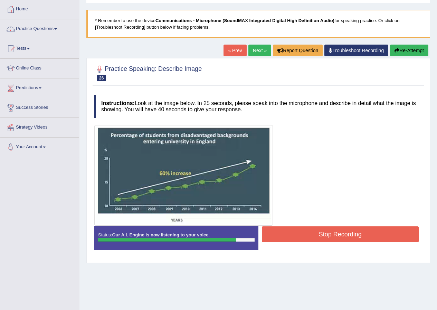
click at [333, 234] on button "Stop Recording" at bounding box center [340, 234] width 157 height 16
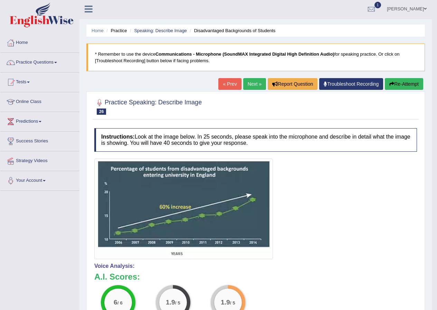
scroll to position [0, 0]
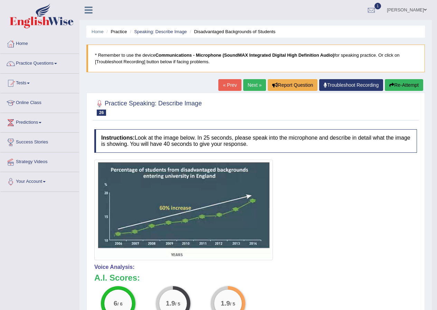
click at [390, 86] on icon "button" at bounding box center [391, 85] width 5 height 5
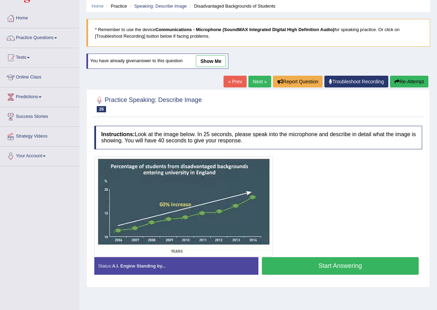
scroll to position [53, 0]
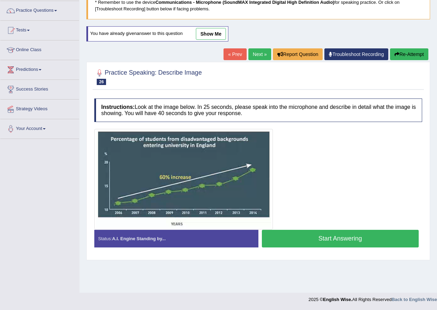
click at [325, 239] on button "Start Answering" at bounding box center [340, 239] width 157 height 18
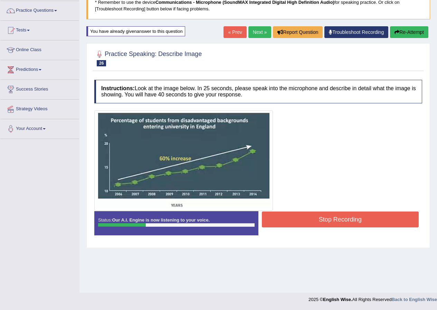
click at [404, 26] on button "Re-Attempt" at bounding box center [409, 32] width 38 height 12
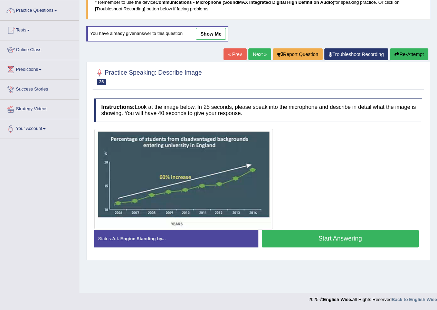
click at [335, 237] on button "Start Answering" at bounding box center [340, 239] width 157 height 18
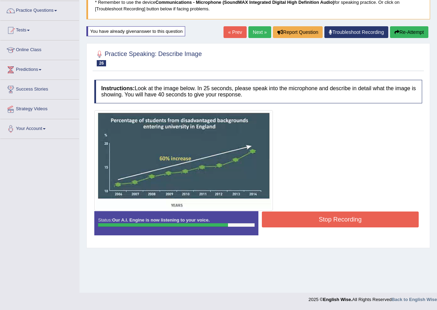
click at [345, 218] on button "Stop Recording" at bounding box center [340, 219] width 157 height 16
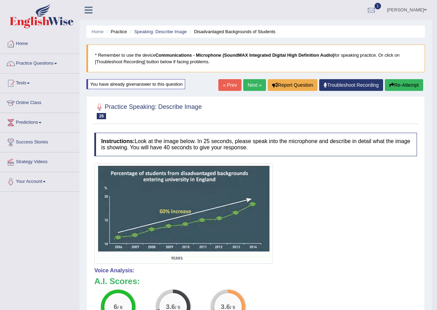
click at [249, 82] on link "Next »" at bounding box center [254, 85] width 23 height 12
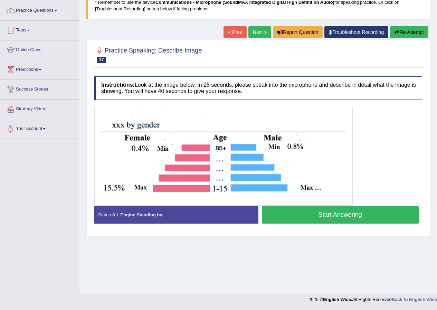
click at [336, 215] on button "Start Answering" at bounding box center [340, 215] width 157 height 18
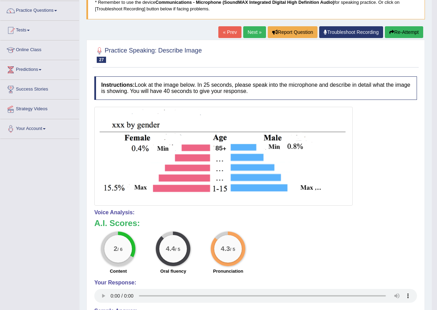
click at [243, 30] on link "Next »" at bounding box center [254, 32] width 23 height 12
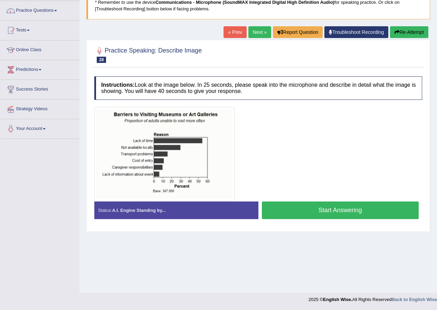
click at [295, 212] on button "Start Answering" at bounding box center [340, 210] width 157 height 18
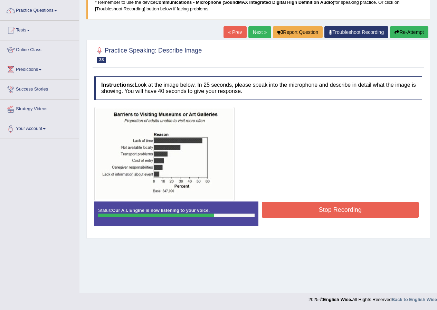
click at [296, 212] on button "Stop Recording" at bounding box center [340, 210] width 157 height 16
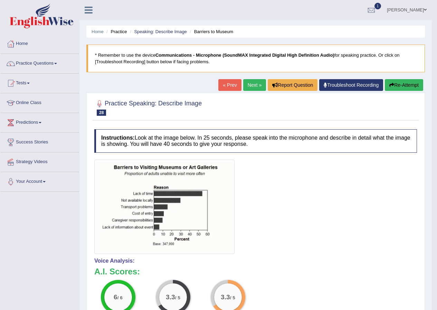
click at [254, 88] on link "Next »" at bounding box center [254, 85] width 23 height 12
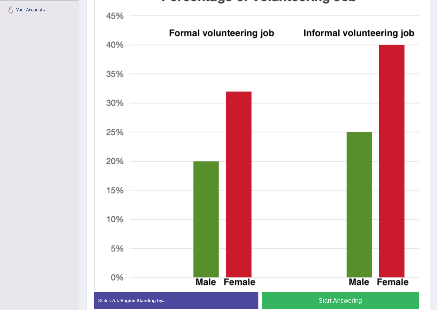
scroll to position [206, 0]
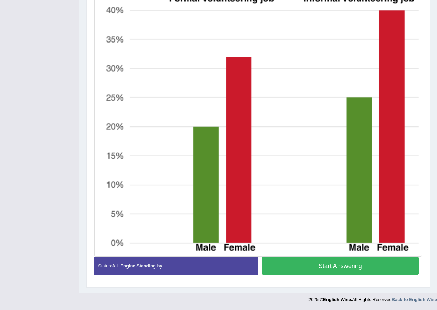
click at [296, 268] on button "Start Answering" at bounding box center [340, 266] width 157 height 18
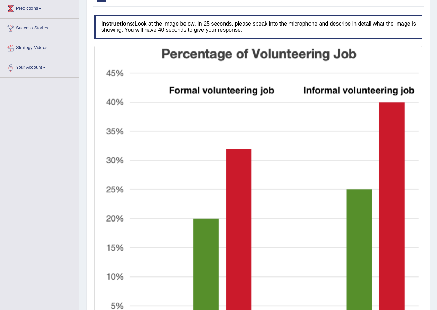
scroll to position [178, 0]
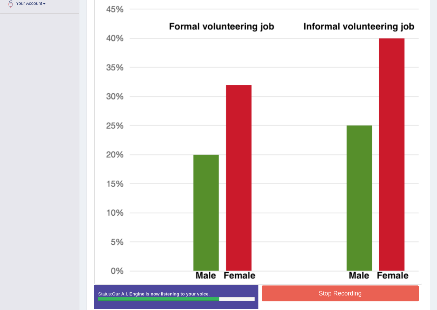
click at [310, 289] on button "Stop Recording" at bounding box center [340, 293] width 157 height 16
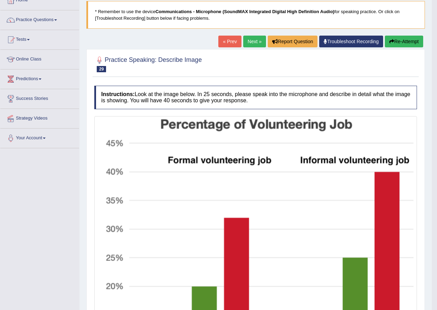
scroll to position [41, 0]
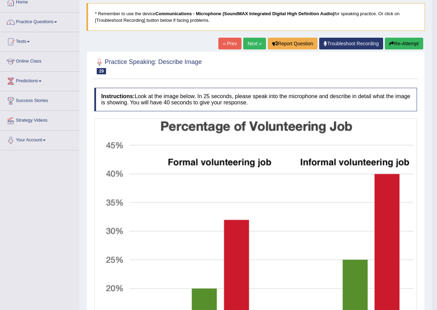
click at [251, 45] on link "Next »" at bounding box center [254, 44] width 23 height 12
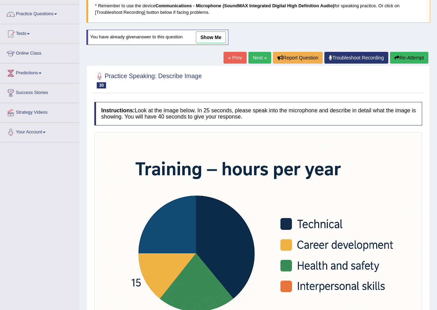
scroll to position [145, 0]
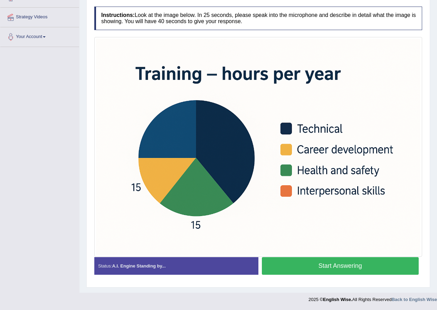
click at [290, 264] on button "Start Answering" at bounding box center [340, 266] width 157 height 18
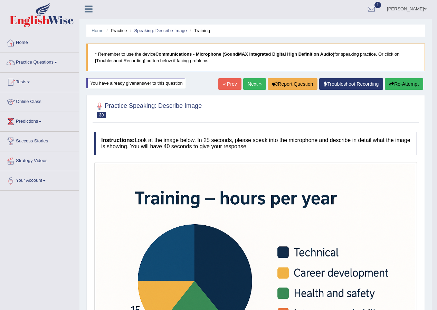
scroll to position [0, 0]
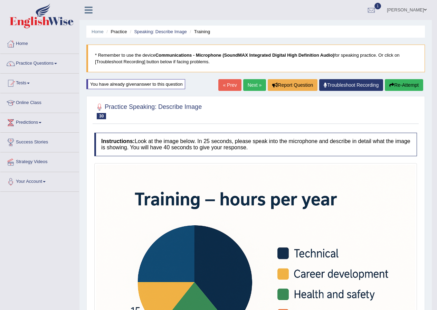
click at [251, 84] on link "Next »" at bounding box center [254, 85] width 23 height 12
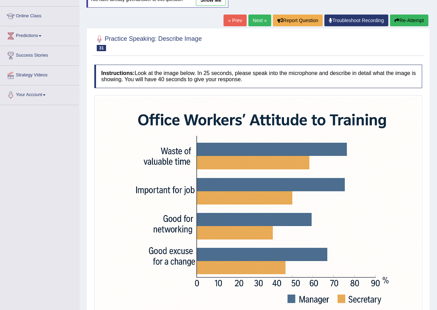
scroll to position [118, 0]
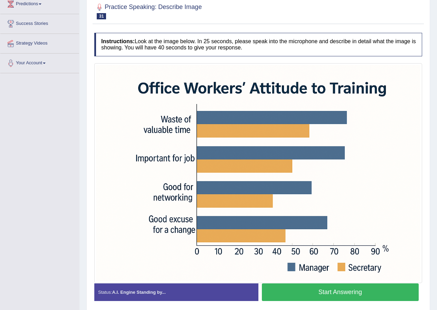
click at [290, 291] on button "Start Answering" at bounding box center [340, 292] width 157 height 18
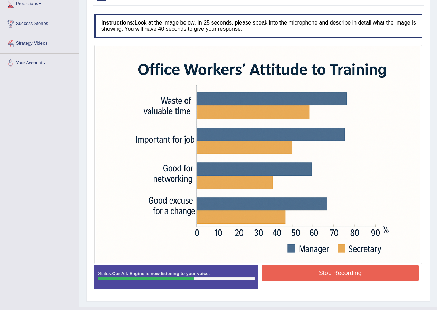
click at [308, 279] on button "Stop Recording" at bounding box center [340, 273] width 157 height 16
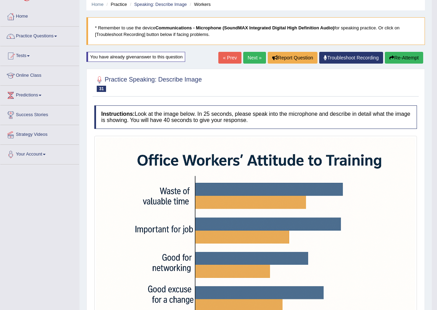
scroll to position [0, 0]
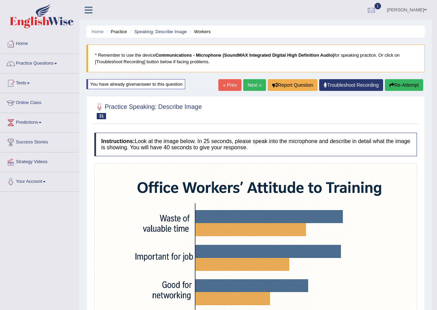
click at [254, 81] on link "Next »" at bounding box center [254, 85] width 23 height 12
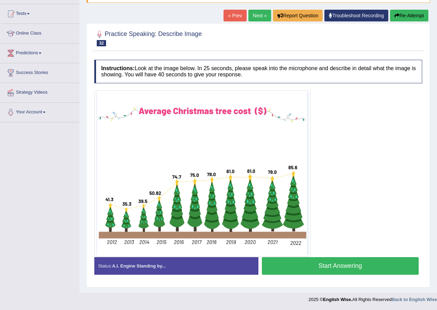
click at [284, 270] on button "Start Answering" at bounding box center [340, 266] width 157 height 18
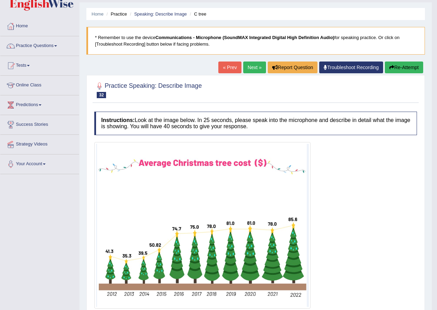
scroll to position [13, 0]
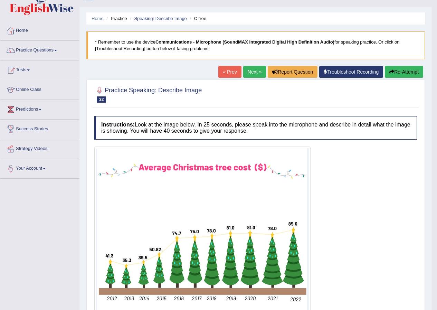
click at [245, 67] on link "Next »" at bounding box center [254, 72] width 23 height 12
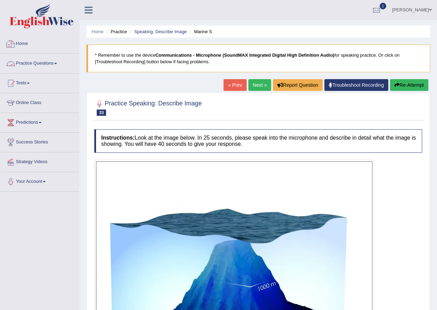
click at [48, 66] on link "Practice Questions" at bounding box center [39, 62] width 79 height 17
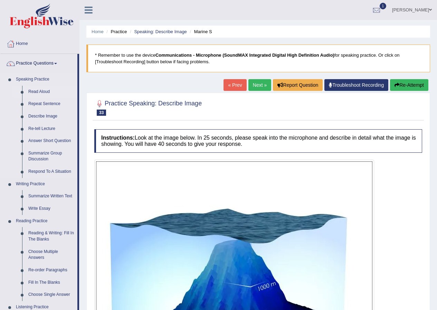
click at [41, 90] on link "Read Aloud" at bounding box center [51, 92] width 52 height 12
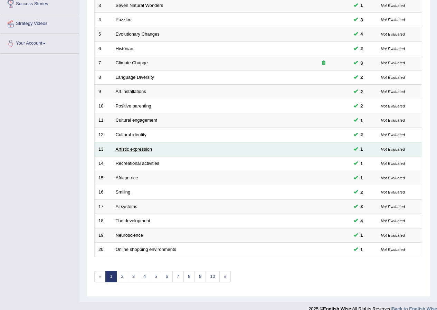
click at [119, 148] on link "Artistic expression" at bounding box center [134, 148] width 36 height 5
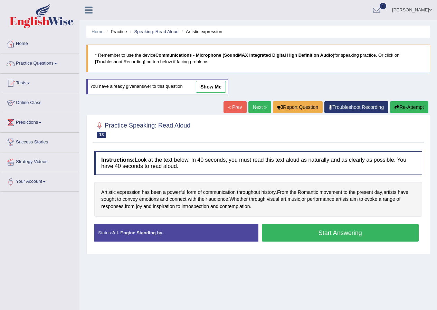
click at [355, 234] on button "Start Answering" at bounding box center [340, 233] width 157 height 18
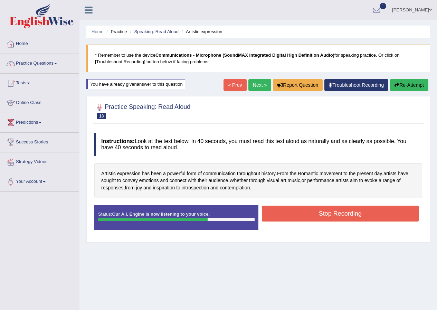
click at [353, 218] on button "Stop Recording" at bounding box center [340, 213] width 157 height 16
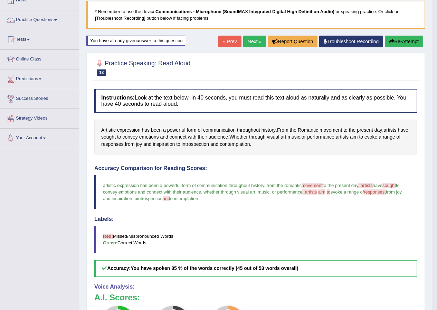
scroll to position [35, 0]
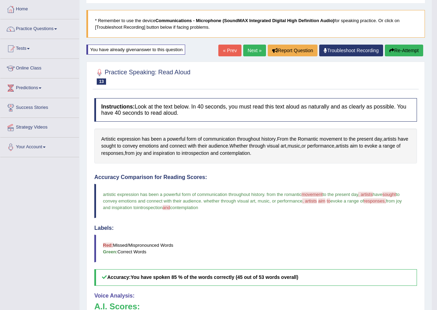
click at [253, 49] on link "Next »" at bounding box center [254, 51] width 23 height 12
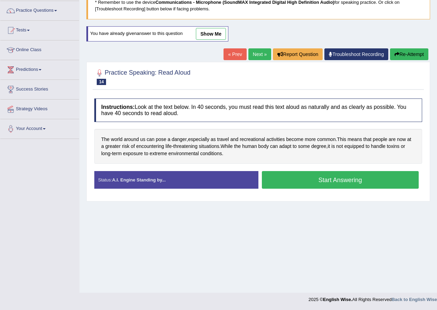
click at [278, 180] on button "Start Answering" at bounding box center [340, 180] width 157 height 18
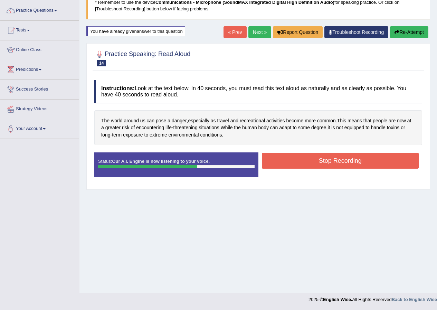
click at [290, 159] on button "Stop Recording" at bounding box center [340, 161] width 157 height 16
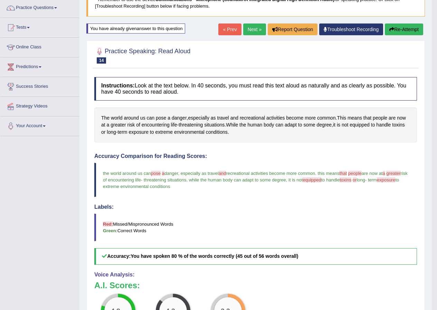
scroll to position [34, 0]
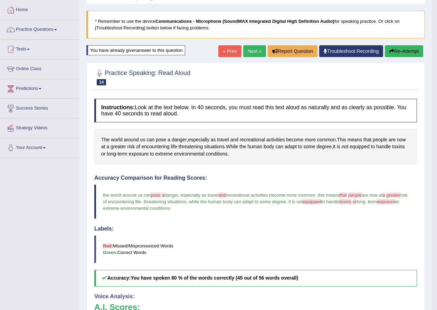
click at [253, 48] on link "Next »" at bounding box center [254, 51] width 23 height 12
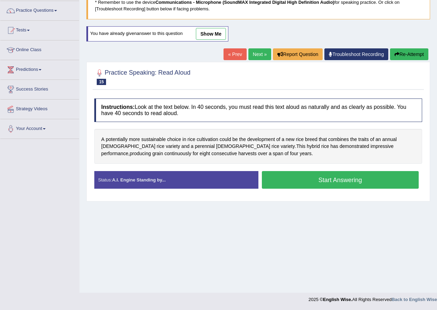
click at [311, 179] on button "Start Answering" at bounding box center [340, 180] width 157 height 18
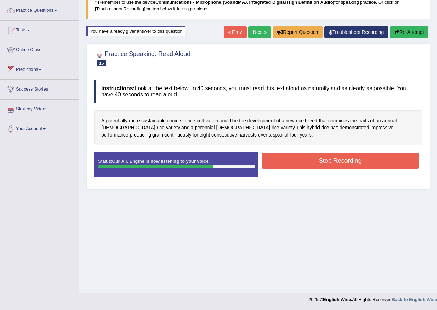
click at [266, 170] on div "Stop Recording" at bounding box center [340, 162] width 164 height 18
click at [269, 160] on button "Stop Recording" at bounding box center [340, 161] width 157 height 16
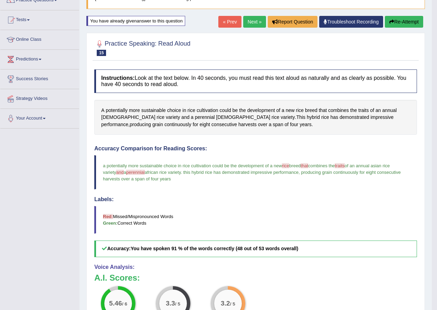
scroll to position [53, 0]
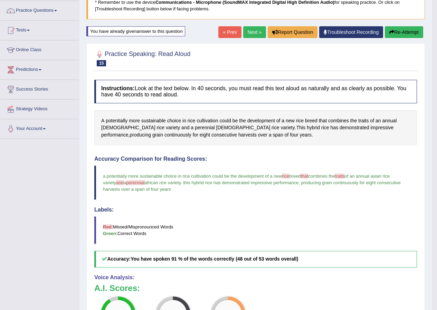
click at [249, 31] on link "Next »" at bounding box center [254, 32] width 23 height 12
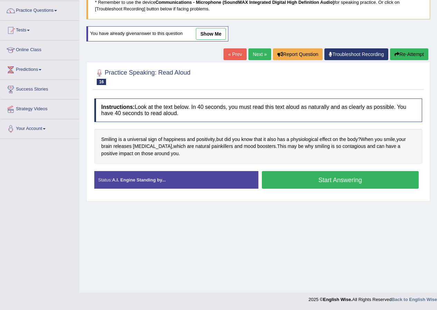
click at [276, 184] on button "Start Answering" at bounding box center [340, 180] width 157 height 18
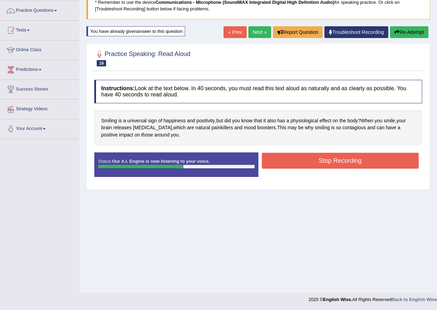
click at [276, 164] on button "Stop Recording" at bounding box center [340, 161] width 157 height 16
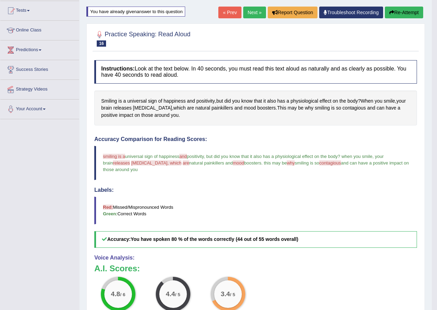
scroll to position [34, 0]
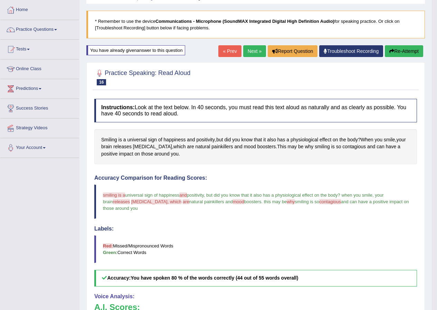
click at [243, 49] on link "Next »" at bounding box center [254, 51] width 23 height 12
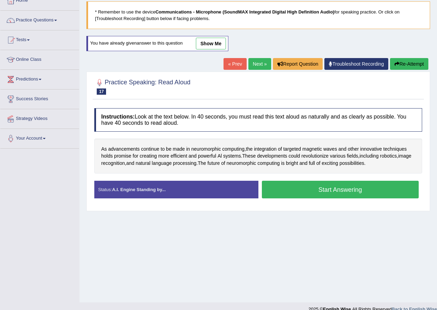
scroll to position [53, 0]
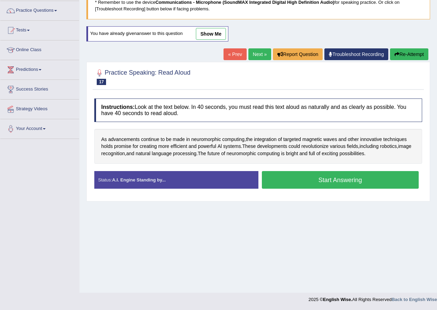
click at [341, 181] on button "Start Answering" at bounding box center [340, 180] width 157 height 18
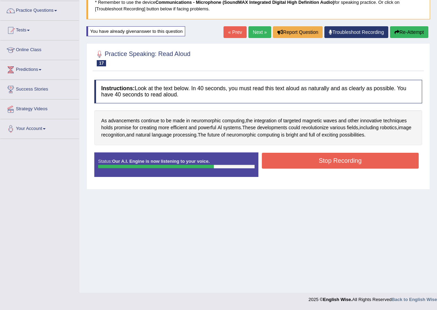
click at [341, 165] on button "Stop Recording" at bounding box center [340, 161] width 157 height 16
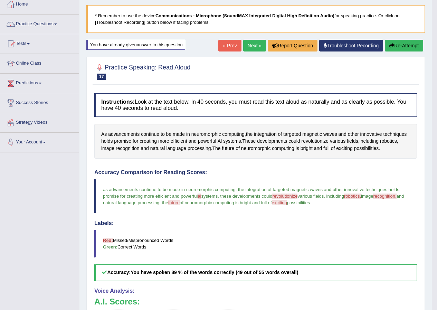
scroll to position [18, 0]
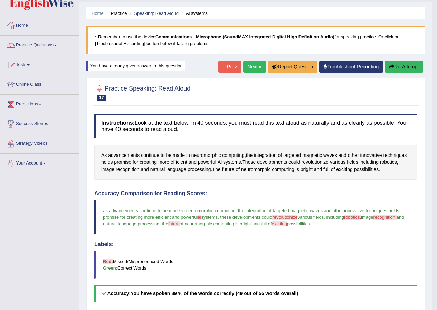
click at [249, 64] on link "Next »" at bounding box center [254, 67] width 23 height 12
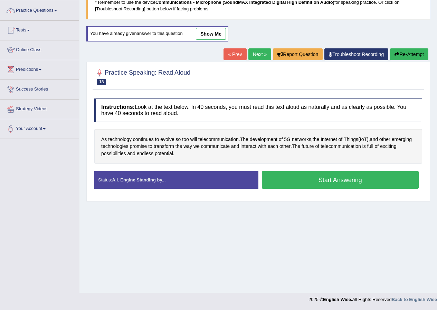
click at [292, 179] on button "Start Answering" at bounding box center [340, 180] width 157 height 18
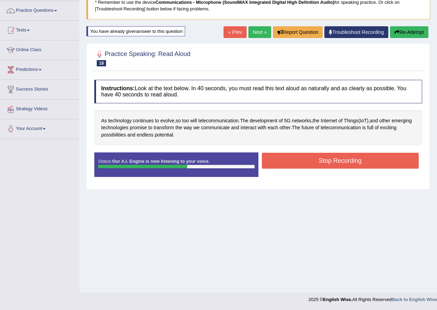
click at [293, 160] on button "Stop Recording" at bounding box center [340, 161] width 157 height 16
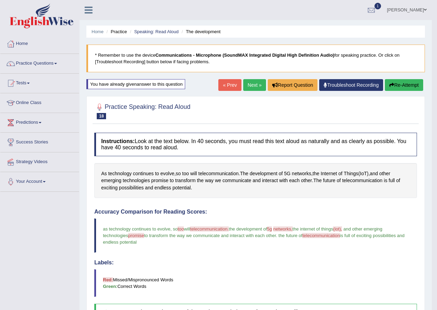
click at [252, 87] on link "Next »" at bounding box center [254, 85] width 23 height 12
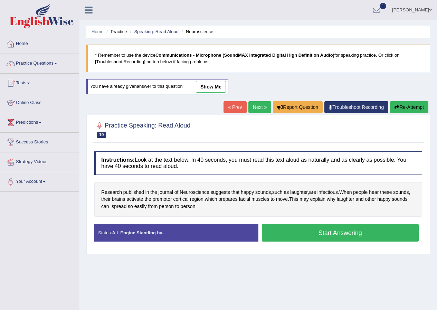
click at [310, 238] on button "Start Answering" at bounding box center [340, 233] width 157 height 18
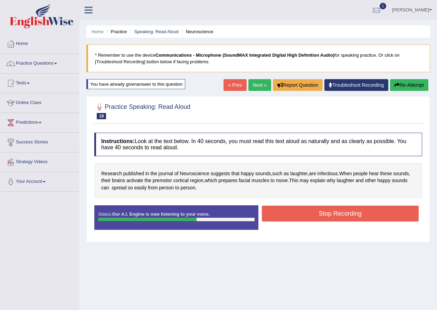
click at [276, 214] on button "Stop Recording" at bounding box center [340, 213] width 157 height 16
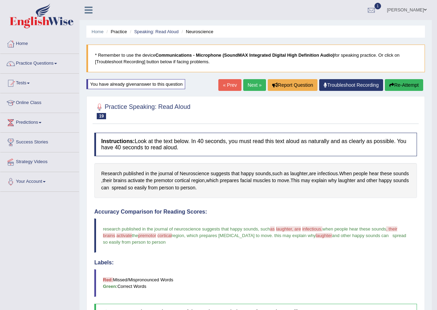
click at [251, 90] on link "Next »" at bounding box center [254, 85] width 23 height 12
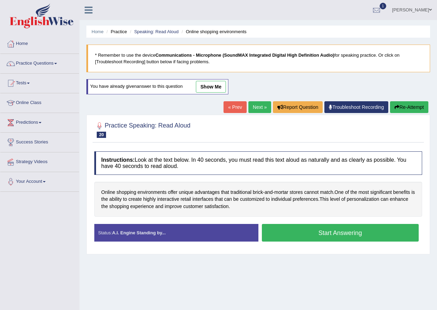
click at [279, 229] on button "Start Answering" at bounding box center [340, 233] width 157 height 18
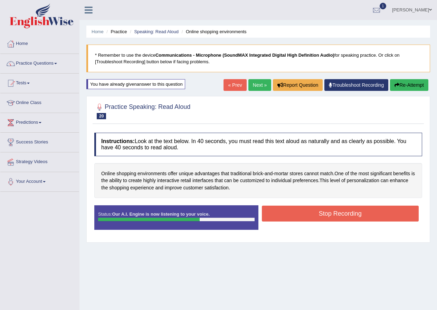
click at [286, 210] on button "Stop Recording" at bounding box center [340, 213] width 157 height 16
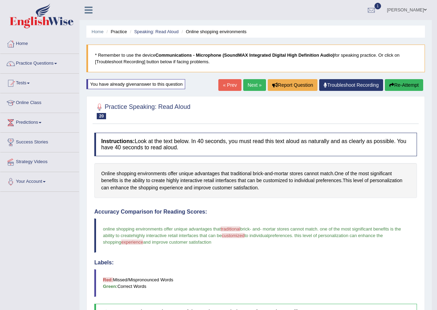
click at [257, 89] on link "Next »" at bounding box center [254, 85] width 23 height 12
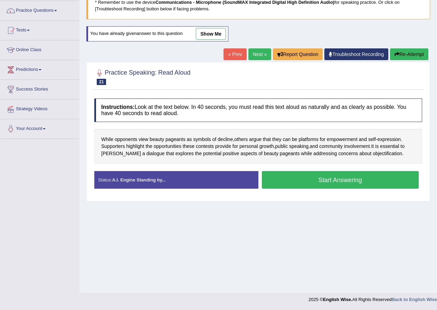
click at [286, 180] on button "Start Answering" at bounding box center [340, 180] width 157 height 18
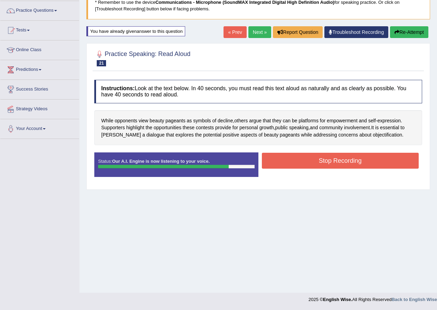
click at [339, 158] on button "Stop Recording" at bounding box center [340, 161] width 157 height 16
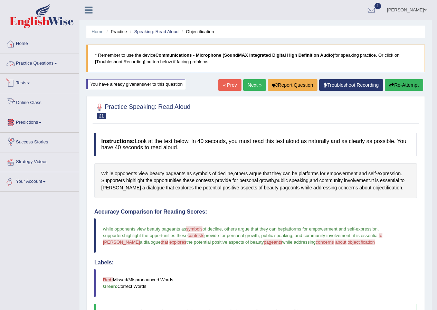
click at [59, 62] on link "Practice Questions" at bounding box center [39, 62] width 79 height 17
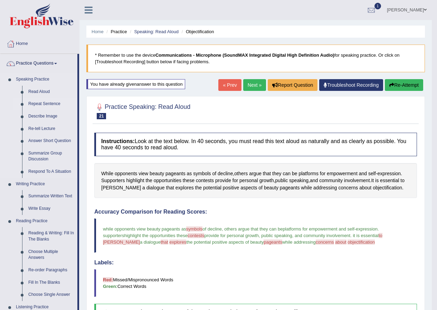
click at [41, 107] on link "Repeat Sentence" at bounding box center [51, 104] width 52 height 12
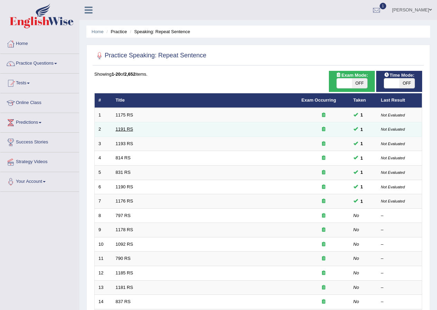
click at [123, 129] on link "1191 RS" at bounding box center [125, 128] width 18 height 5
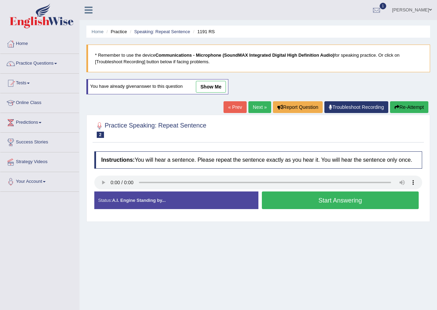
click at [268, 203] on button "Start Answering" at bounding box center [340, 200] width 157 height 18
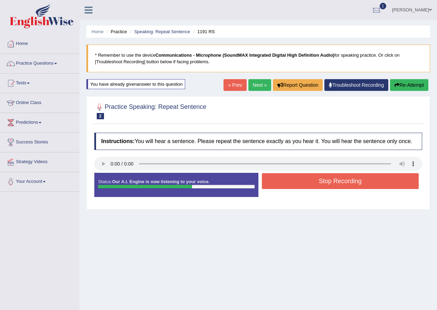
click at [271, 183] on button "Stop Recording" at bounding box center [340, 181] width 157 height 16
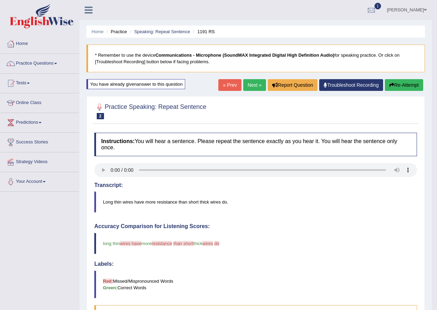
click at [247, 85] on link "Next »" at bounding box center [254, 85] width 23 height 12
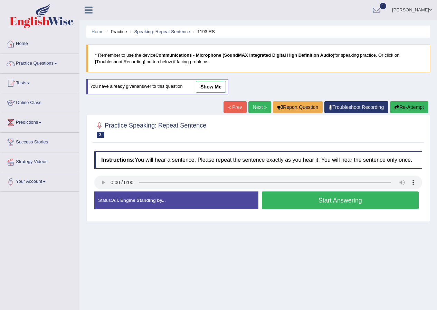
click at [289, 208] on button "Start Answering" at bounding box center [340, 200] width 157 height 18
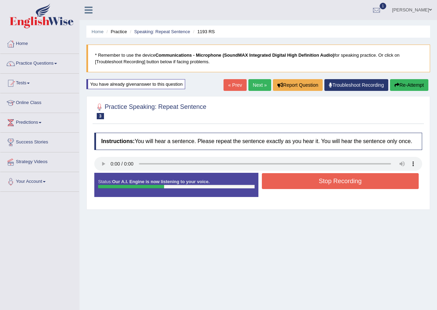
click at [289, 181] on button "Stop Recording" at bounding box center [340, 181] width 157 height 16
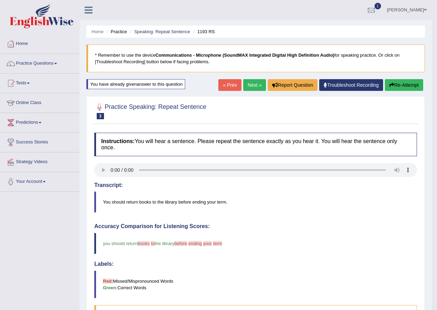
click at [253, 88] on link "Next »" at bounding box center [254, 85] width 23 height 12
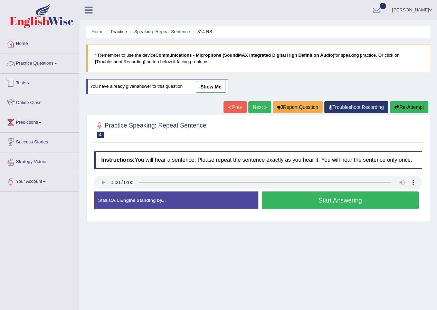
click at [53, 61] on link "Practice Questions" at bounding box center [39, 62] width 79 height 17
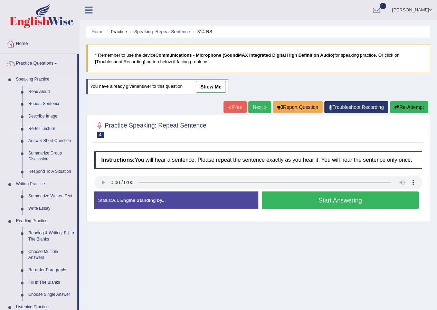
click at [48, 126] on link "Re-tell Lecture" at bounding box center [51, 129] width 52 height 12
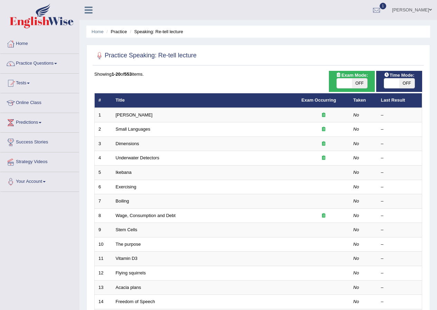
click at [122, 116] on link "[PERSON_NAME]" at bounding box center [134, 114] width 37 height 5
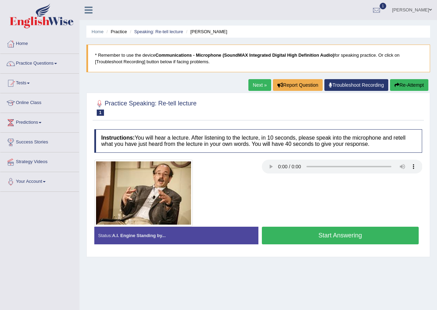
click at [319, 239] on button "Start Answering" at bounding box center [340, 236] width 157 height 18
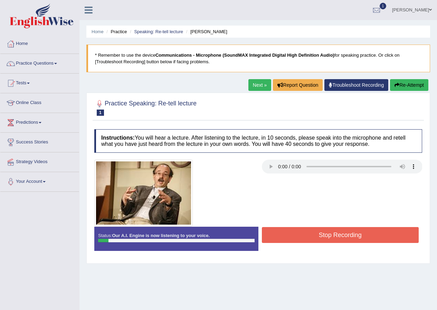
click at [391, 80] on button "Re-Attempt" at bounding box center [409, 85] width 38 height 12
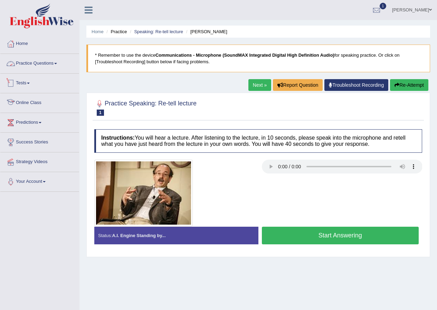
click at [57, 60] on link "Practice Questions" at bounding box center [39, 62] width 79 height 17
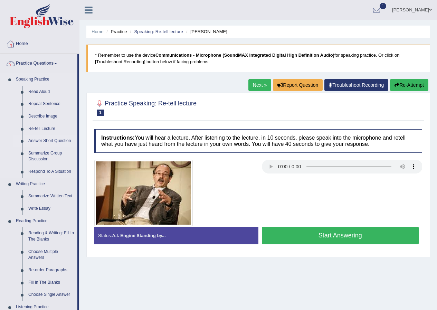
click at [58, 139] on link "Answer Short Question" at bounding box center [51, 141] width 52 height 12
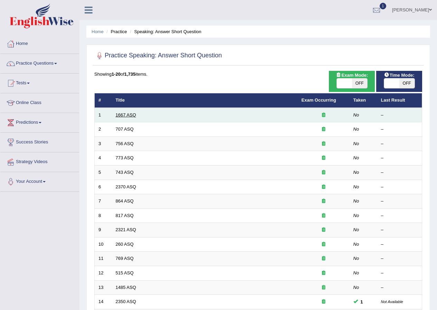
click at [118, 116] on link "1667 ASQ" at bounding box center [126, 114] width 20 height 5
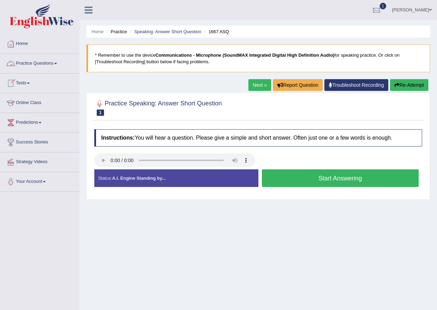
click at [59, 66] on link "Practice Questions" at bounding box center [39, 62] width 79 height 17
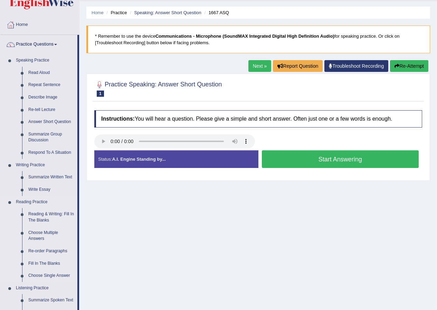
scroll to position [104, 0]
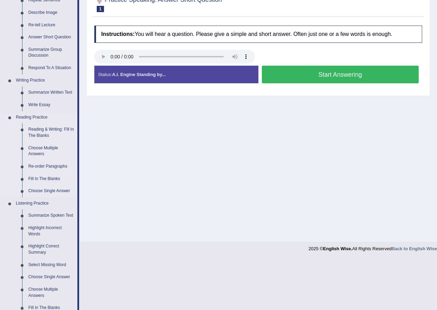
click at [61, 189] on link "Choose Single Answer" at bounding box center [51, 191] width 52 height 12
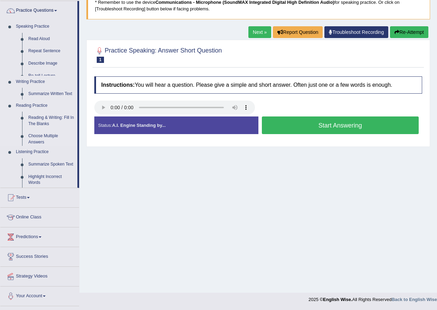
scroll to position [53, 0]
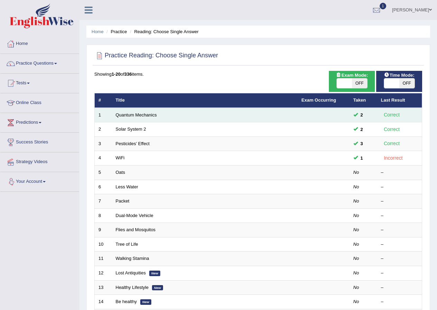
drag, startPoint x: 0, startPoint y: 0, endPoint x: 127, endPoint y: 111, distance: 168.6
click at [127, 111] on td "Quantum Mechanics" at bounding box center [205, 115] width 186 height 15
click at [126, 117] on td "Quantum Mechanics" at bounding box center [205, 115] width 186 height 15
click at [126, 115] on link "Quantum Mechanics" at bounding box center [136, 114] width 41 height 5
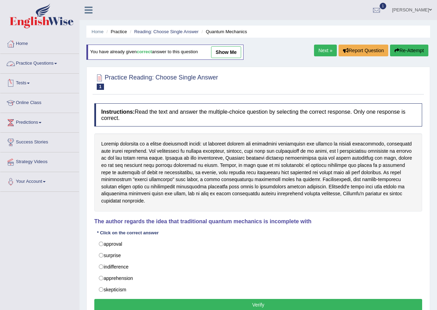
click at [58, 65] on link "Practice Questions" at bounding box center [39, 62] width 79 height 17
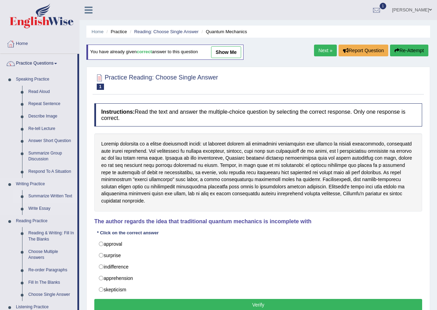
click at [45, 195] on link "Summarize Written Text" at bounding box center [51, 196] width 52 height 12
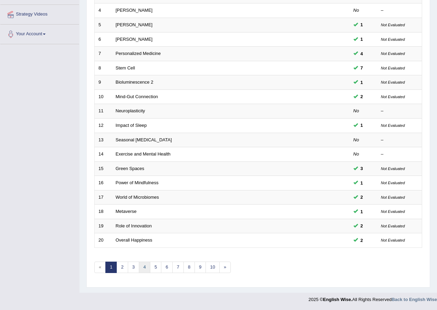
click at [145, 268] on link "4" at bounding box center [144, 266] width 11 height 11
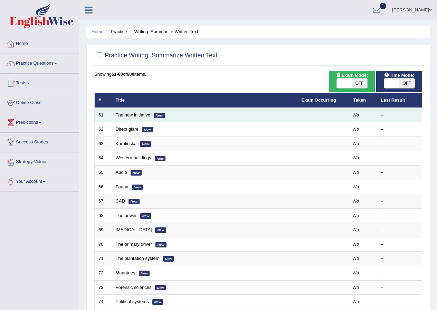
click at [122, 117] on td "The new initiative New" at bounding box center [205, 115] width 186 height 15
click at [119, 114] on link "The new initiative" at bounding box center [133, 114] width 35 height 5
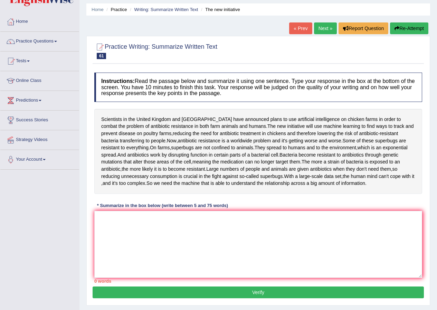
scroll to position [35, 0]
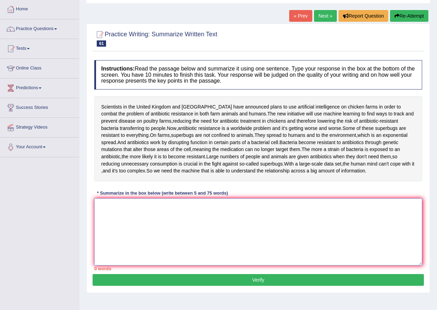
click at [106, 241] on textarea at bounding box center [258, 231] width 328 height 67
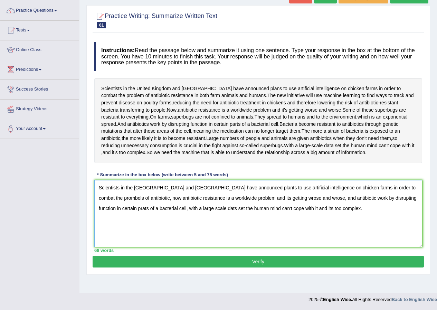
type textarea "Scientists in the United Kingdom and China have announced plants to use artific…"
click at [284, 267] on button "Verify" at bounding box center [258, 262] width 331 height 12
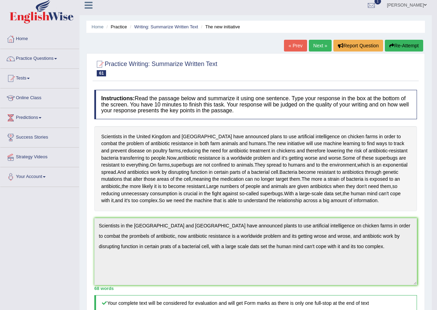
scroll to position [0, 0]
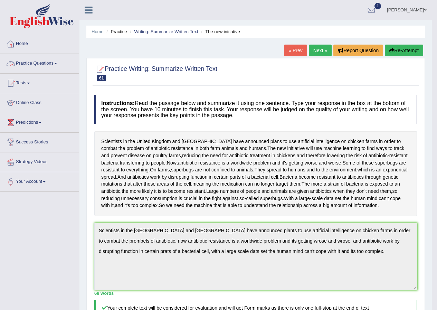
click at [57, 64] on link "Practice Questions" at bounding box center [39, 62] width 79 height 17
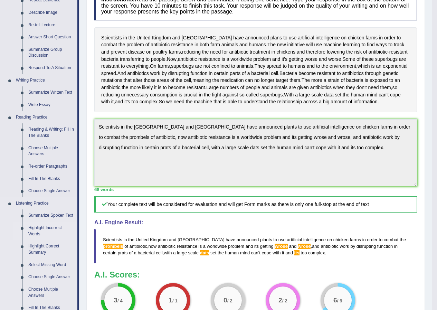
scroll to position [138, 0]
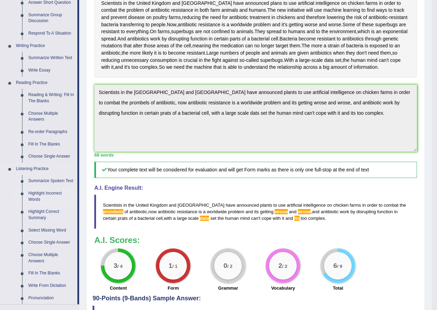
click at [46, 194] on link "Highlight Incorrect Words" at bounding box center [51, 196] width 52 height 18
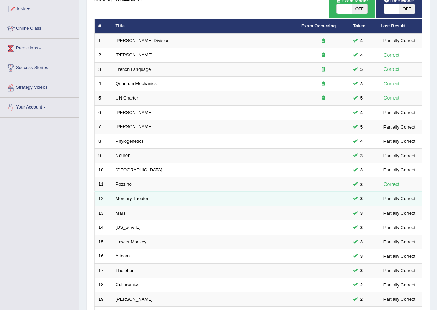
scroll to position [69, 0]
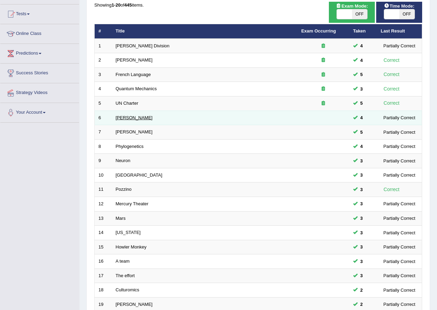
click at [118, 117] on link "Harold" at bounding box center [134, 117] width 37 height 5
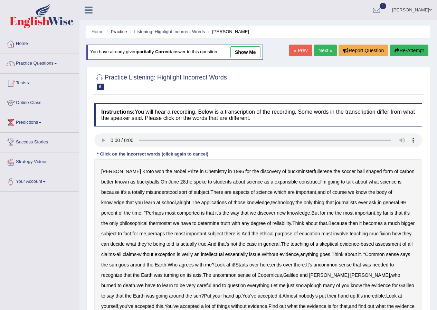
scroll to position [69, 0]
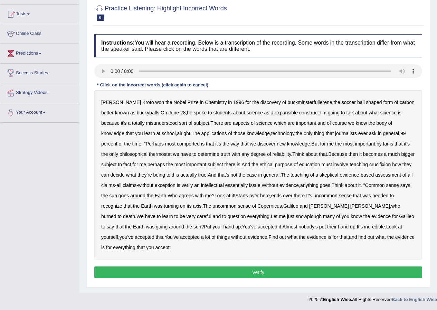
click at [278, 115] on b "expansible" at bounding box center [286, 113] width 23 height 6
click at [177, 144] on b "comported" at bounding box center [188, 144] width 23 height 6
click at [391, 165] on b "crucifixion" at bounding box center [379, 165] width 21 height 6
click at [220, 185] on b "intellectual" at bounding box center [212, 185] width 23 height 6
click at [247, 185] on b "essentially" at bounding box center [236, 185] width 22 height 6
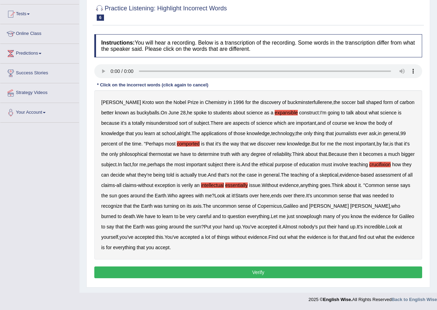
click at [296, 218] on b "snowplough" at bounding box center [309, 216] width 26 height 6
click at [299, 270] on button "Verify" at bounding box center [258, 272] width 328 height 12
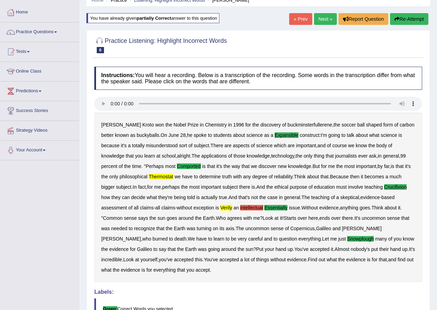
scroll to position [0, 0]
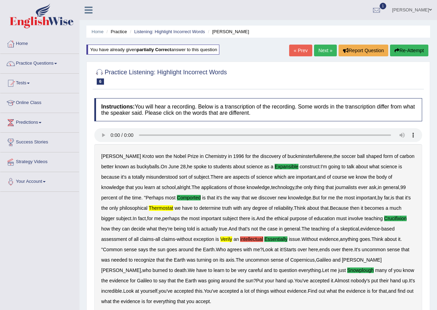
click at [314, 46] on link "Next »" at bounding box center [325, 51] width 23 height 12
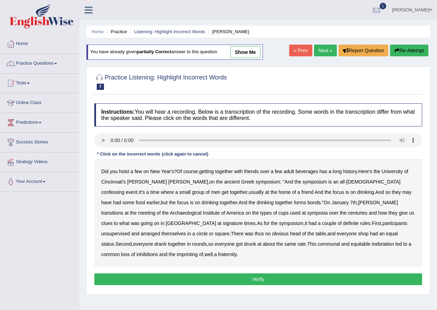
click at [124, 189] on b "confessing" at bounding box center [112, 192] width 23 height 6
click at [123, 210] on b "transitions" at bounding box center [112, 213] width 22 height 6
click at [243, 220] on b "signature" at bounding box center [233, 223] width 20 height 6
click at [130, 231] on b "unsupervised" at bounding box center [115, 234] width 29 height 6
click at [198, 251] on b "imprinting" at bounding box center [187, 254] width 21 height 6
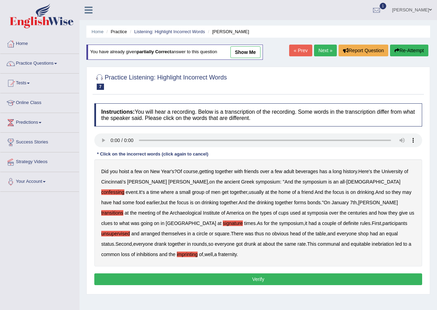
click at [340, 273] on button "Verify" at bounding box center [258, 279] width 328 height 12
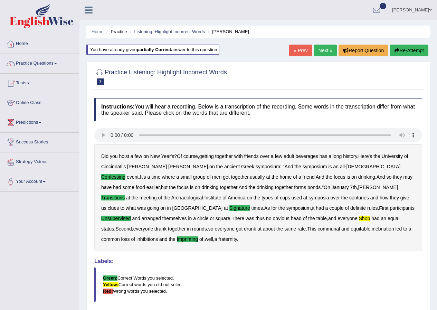
click at [328, 52] on link "Next »" at bounding box center [325, 51] width 23 height 12
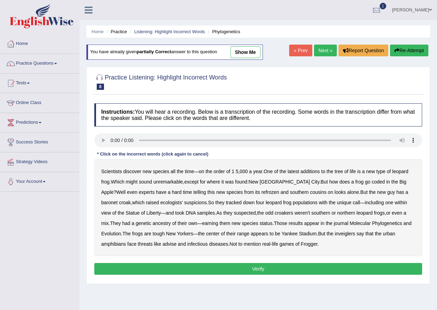
click at [261, 194] on b "refrozen" at bounding box center [270, 192] width 18 height 6
click at [335, 234] on b "inveiglers" at bounding box center [345, 234] width 20 height 6
click at [247, 271] on button "Verify" at bounding box center [258, 269] width 328 height 12
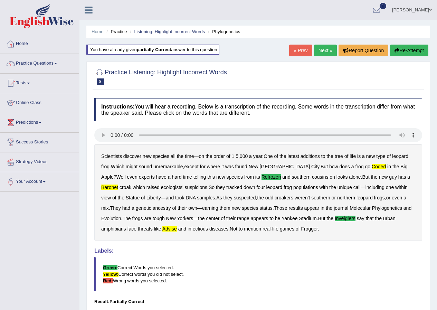
click at [325, 50] on link "Next »" at bounding box center [325, 51] width 23 height 12
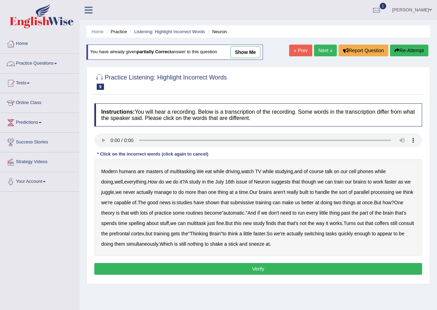
click at [54, 61] on link "Practice Questions" at bounding box center [39, 62] width 79 height 17
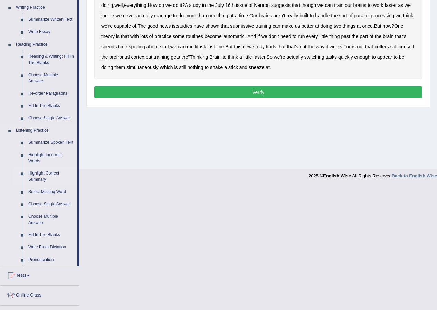
scroll to position [242, 0]
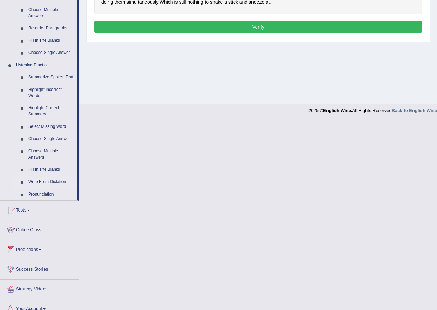
click at [52, 181] on link "Write From Dictation" at bounding box center [51, 182] width 52 height 12
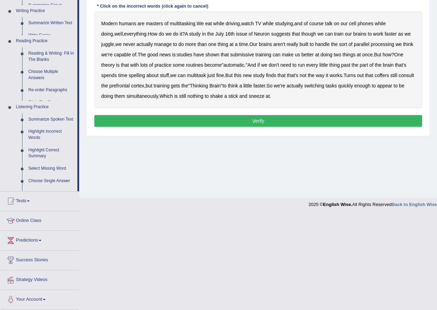
scroll to position [100, 0]
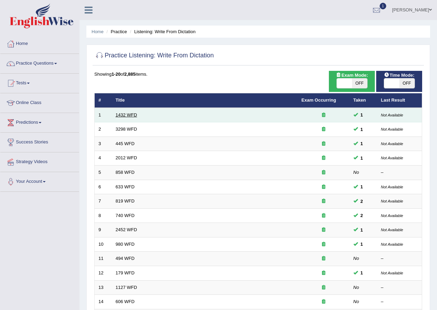
click at [126, 116] on link "1432 WFD" at bounding box center [126, 114] width 21 height 5
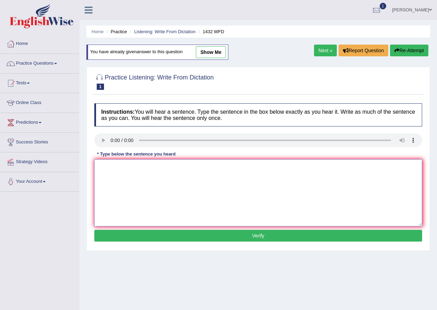
click at [102, 166] on textarea at bounding box center [258, 192] width 328 height 67
type textarea "More physical activityis benifit for your health."
click at [156, 234] on button "Verify" at bounding box center [258, 236] width 328 height 12
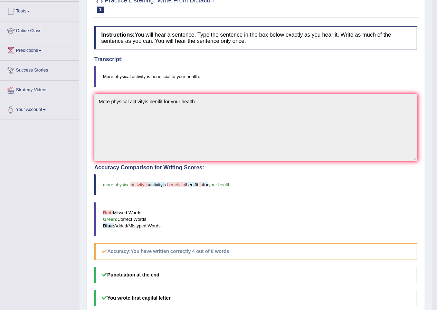
scroll to position [3, 0]
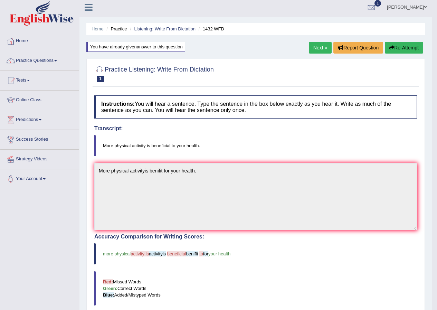
click at [322, 42] on link "Next »" at bounding box center [320, 48] width 23 height 12
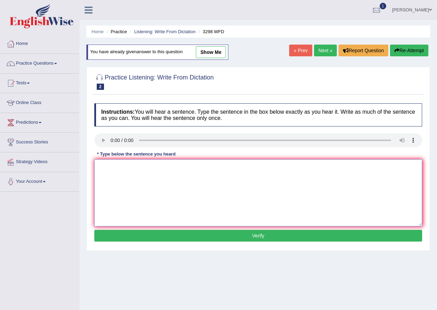
click at [106, 171] on textarea at bounding box center [258, 192] width 328 height 67
type textarea "animals n"
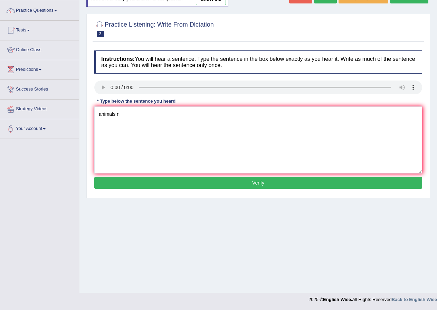
click at [134, 105] on div "Instructions: You will hear a sentence. Type the sentence in the box below exac…" at bounding box center [258, 120] width 331 height 147
click at [124, 116] on textarea "animals n" at bounding box center [258, 139] width 328 height 67
type textarea "animals behaviour drafting similar to human."
click at [126, 181] on button "Verify" at bounding box center [258, 183] width 328 height 12
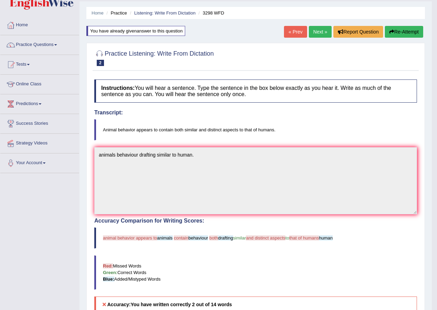
scroll to position [18, 0]
click at [315, 31] on link "Next »" at bounding box center [320, 32] width 23 height 12
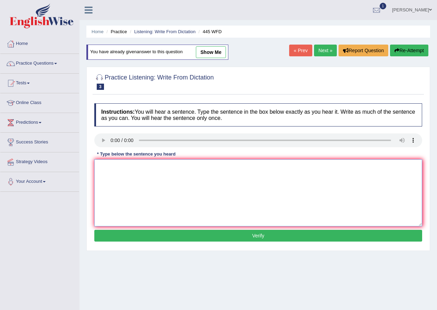
click at [105, 167] on textarea at bounding box center [258, 192] width 328 height 67
type textarea "t"
type textarea "The [DEMOGRAPHIC_DATA] astronomer spacias on landing on mars."
click at [141, 232] on button "Verify" at bounding box center [258, 236] width 328 height 12
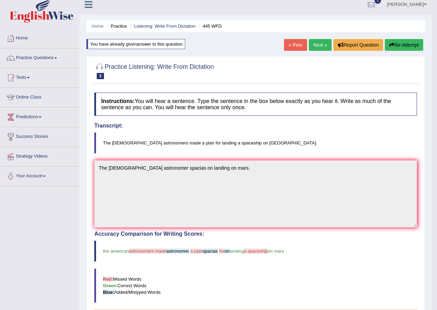
scroll to position [3, 0]
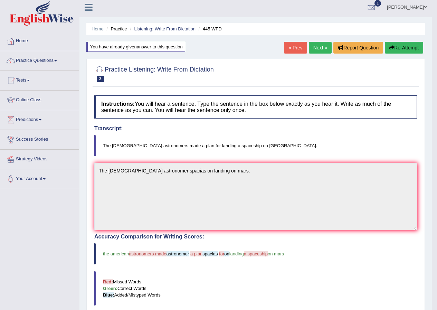
click at [314, 49] on link "Next »" at bounding box center [320, 48] width 23 height 12
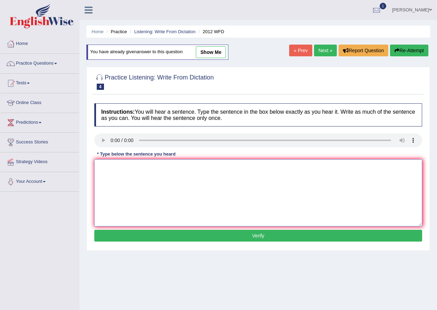
click at [107, 166] on textarea at bounding box center [258, 192] width 328 height 67
type textarea "t"
type textarea "There is great deale on this topic."
click at [144, 237] on button "Verify" at bounding box center [258, 236] width 328 height 12
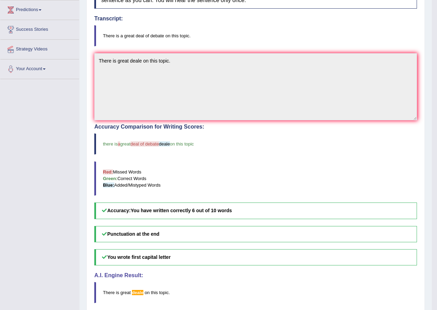
scroll to position [141, 0]
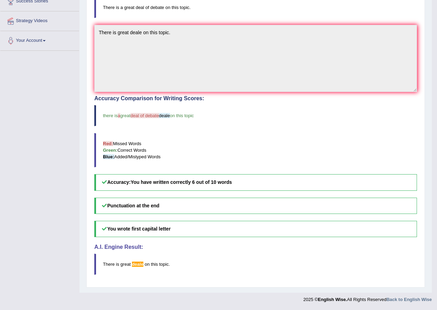
click at [386, 151] on blockquote "Red: Missed Words Green: Correct Words Blue: Added/Mistyped Words" at bounding box center [255, 150] width 323 height 34
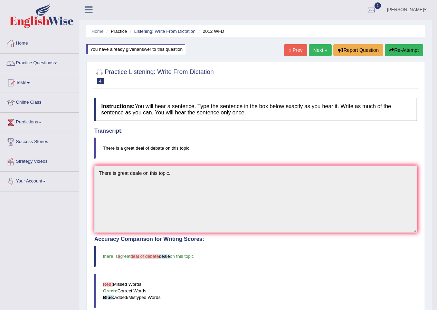
scroll to position [0, 0]
click at [63, 65] on link "Practice Questions" at bounding box center [39, 62] width 79 height 17
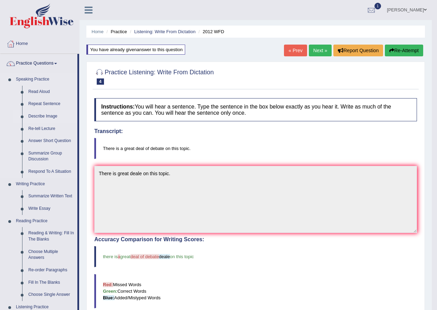
click at [41, 115] on link "Describe Image" at bounding box center [51, 116] width 52 height 12
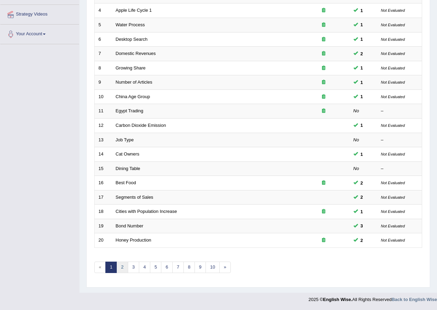
click at [125, 266] on link "2" at bounding box center [121, 266] width 11 height 11
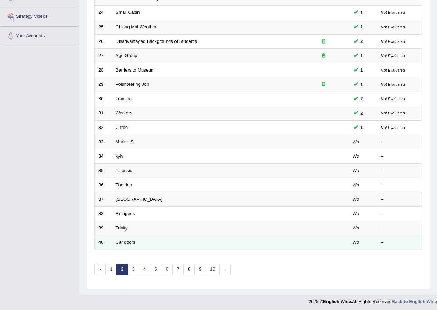
scroll to position [147, 0]
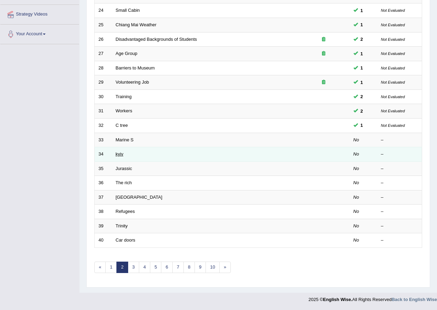
click at [120, 152] on link "kyiv" at bounding box center [120, 153] width 8 height 5
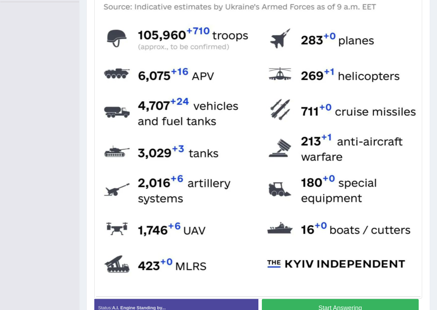
scroll to position [197, 0]
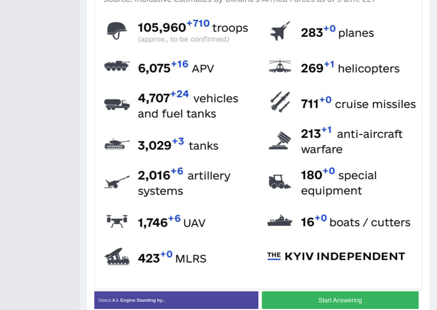
click at [272, 295] on button "Start Answering" at bounding box center [340, 300] width 157 height 18
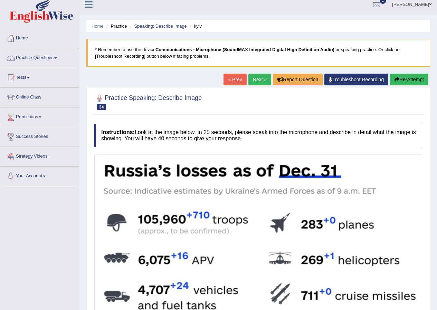
scroll to position [0, 0]
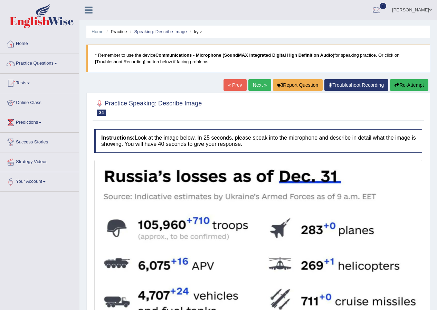
drag, startPoint x: 394, startPoint y: 82, endPoint x: 390, endPoint y: 82, distance: 4.1
click at [392, 82] on button "Re-Attempt" at bounding box center [409, 85] width 38 height 12
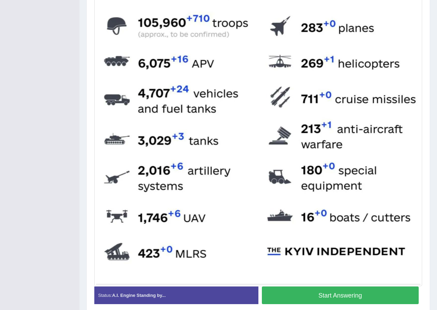
scroll to position [207, 0]
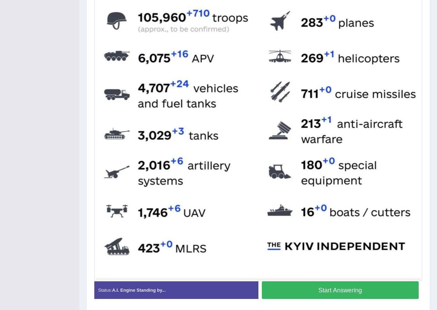
click at [327, 290] on button "Start Answering" at bounding box center [340, 290] width 157 height 18
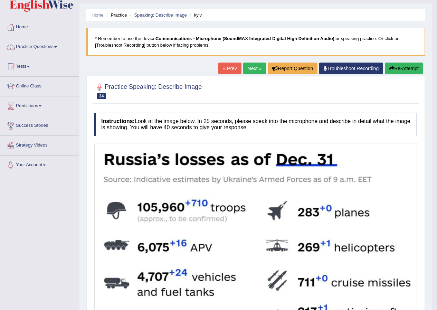
scroll to position [0, 0]
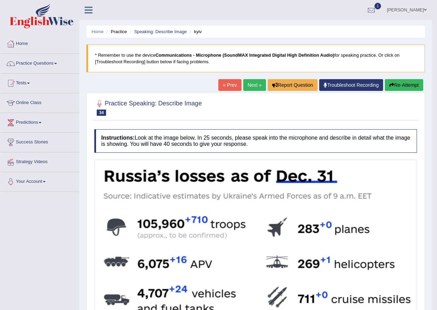
click at [247, 89] on link "Next »" at bounding box center [254, 85] width 23 height 12
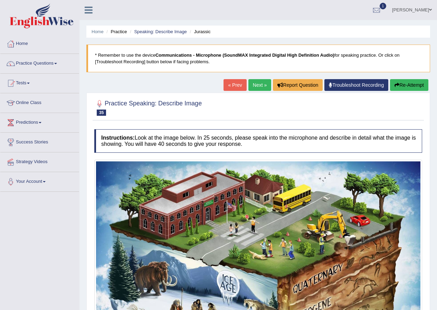
click at [260, 86] on link "Next »" at bounding box center [259, 85] width 23 height 12
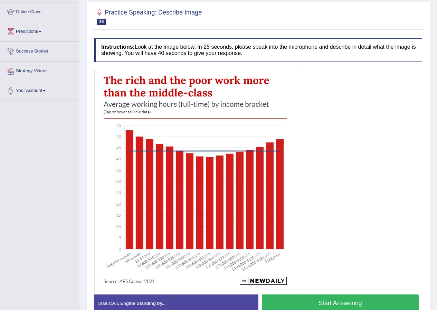
scroll to position [128, 0]
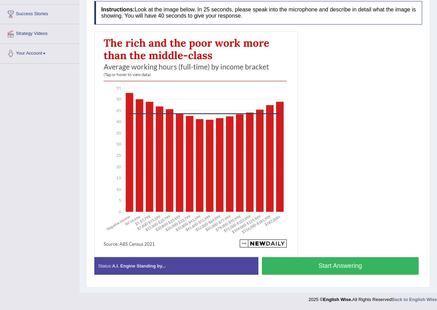
click at [300, 264] on button "Start Answering" at bounding box center [340, 266] width 157 height 18
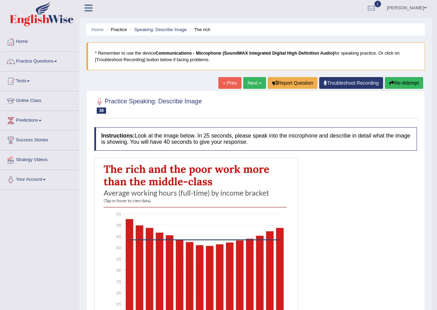
scroll to position [0, 0]
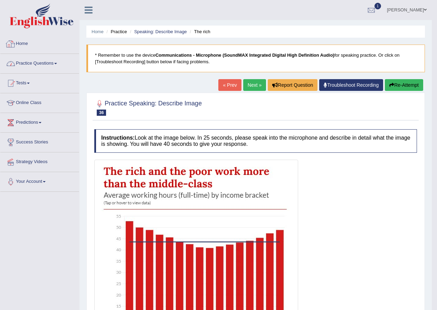
click at [52, 60] on link "Practice Questions" at bounding box center [39, 62] width 79 height 17
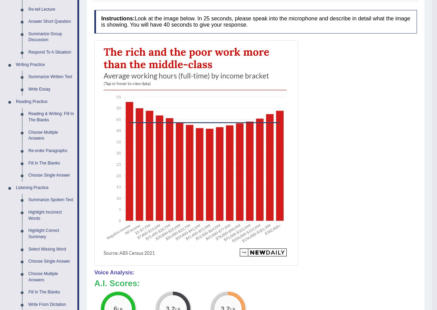
scroll to position [104, 0]
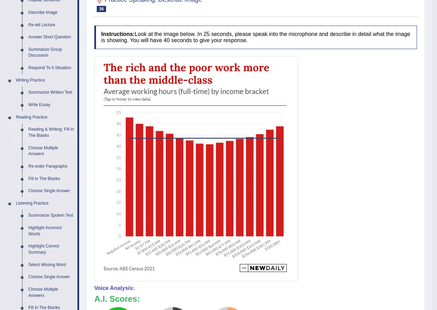
click at [49, 130] on link "Reading & Writing: Fill In The Blanks" at bounding box center [51, 132] width 52 height 18
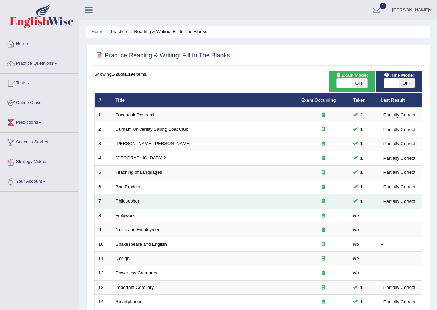
click at [127, 197] on td "Philosopher" at bounding box center [204, 201] width 185 height 15
click at [131, 200] on link "Philosopher" at bounding box center [128, 200] width 24 height 5
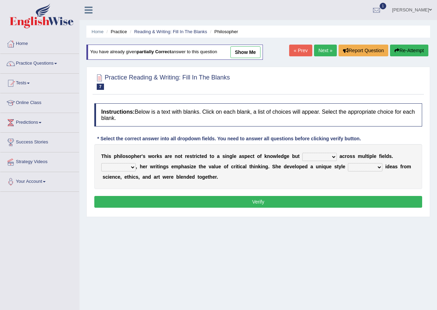
click at [332, 157] on select "constrain contain assemble extend" at bounding box center [319, 157] width 35 height 8
